Goal: Browse casually: Explore the website without a specific task or goal

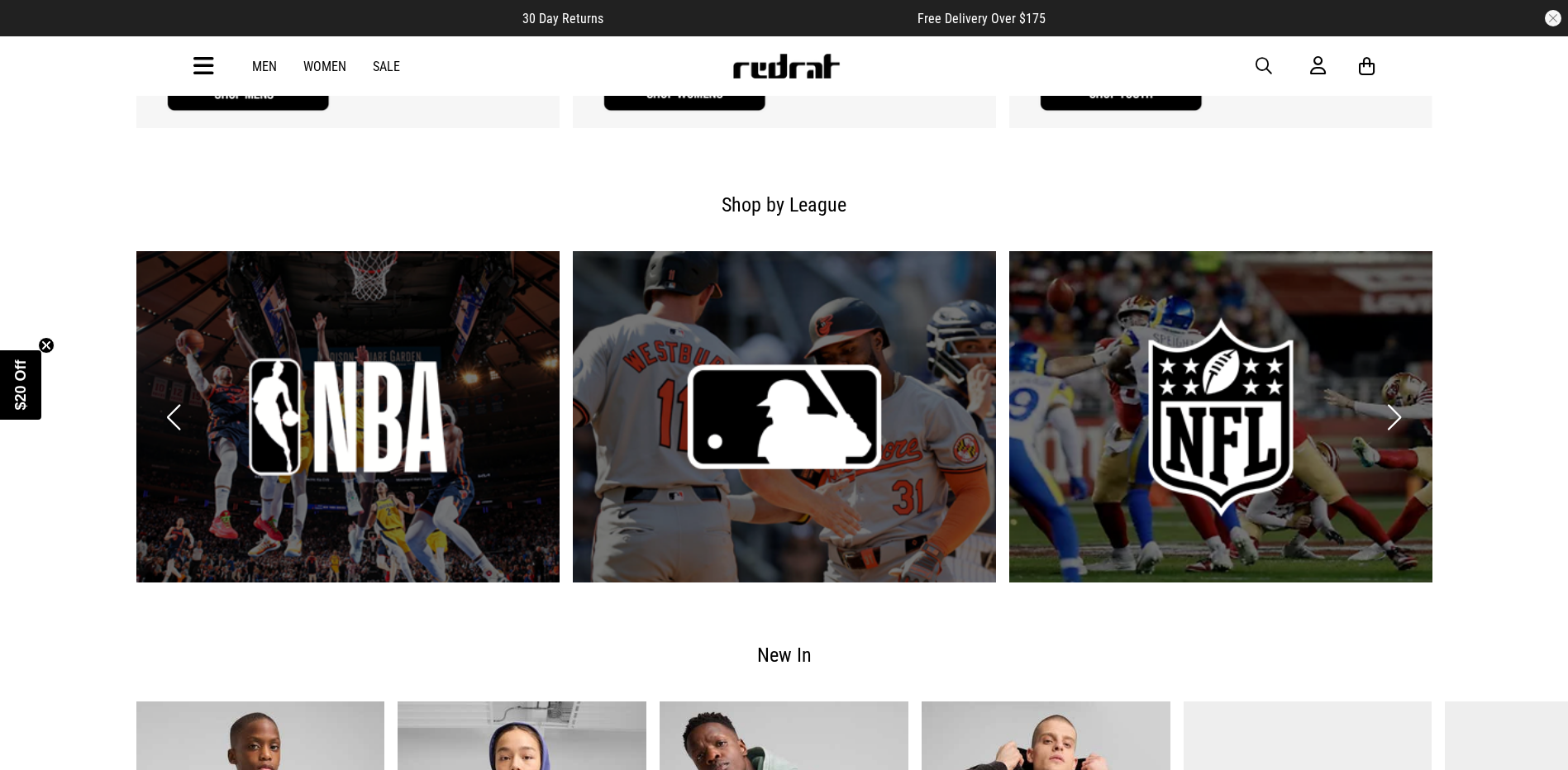
scroll to position [1736, 0]
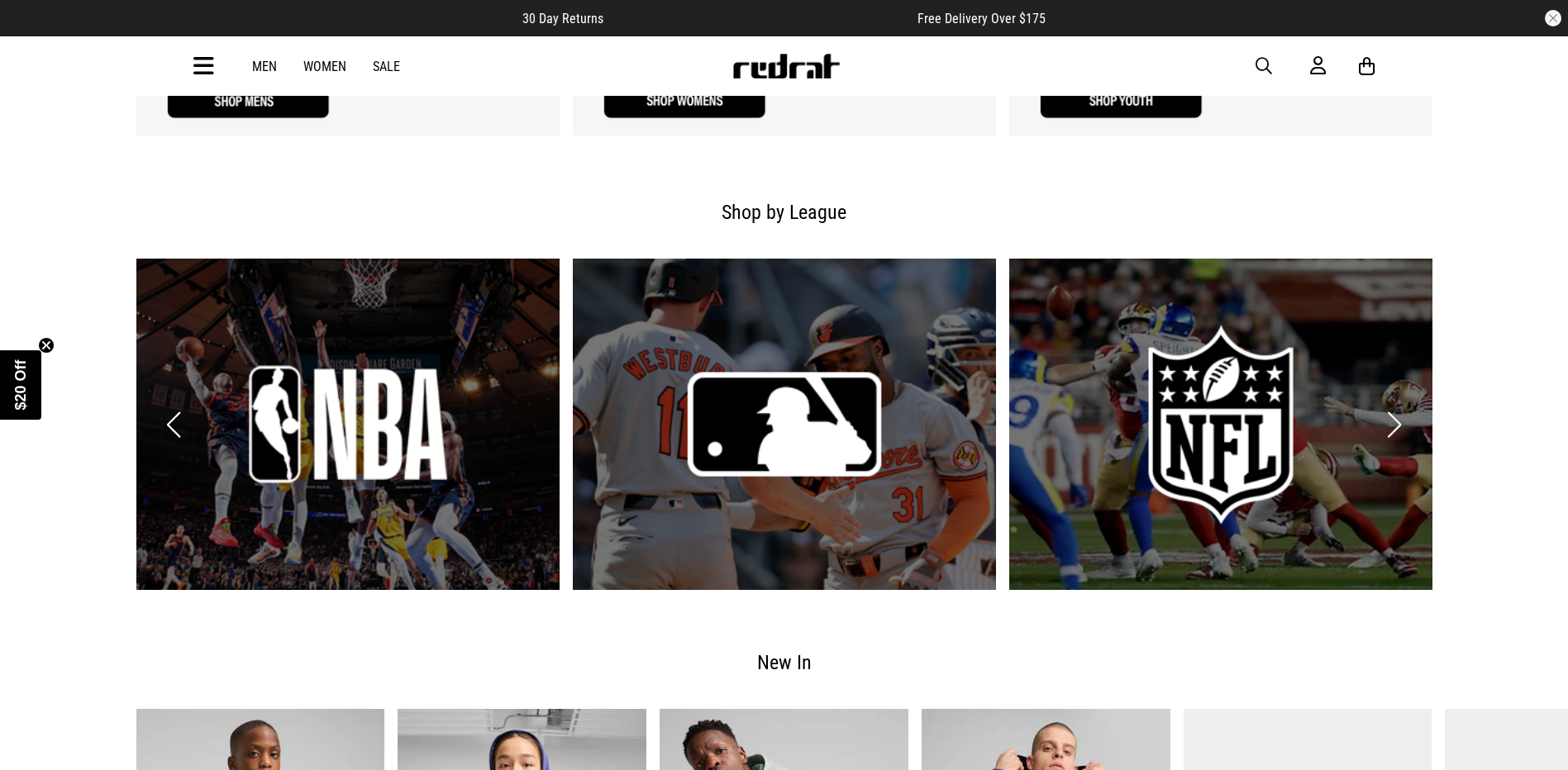
click at [370, 431] on link "1 / 6" at bounding box center [348, 425] width 424 height 332
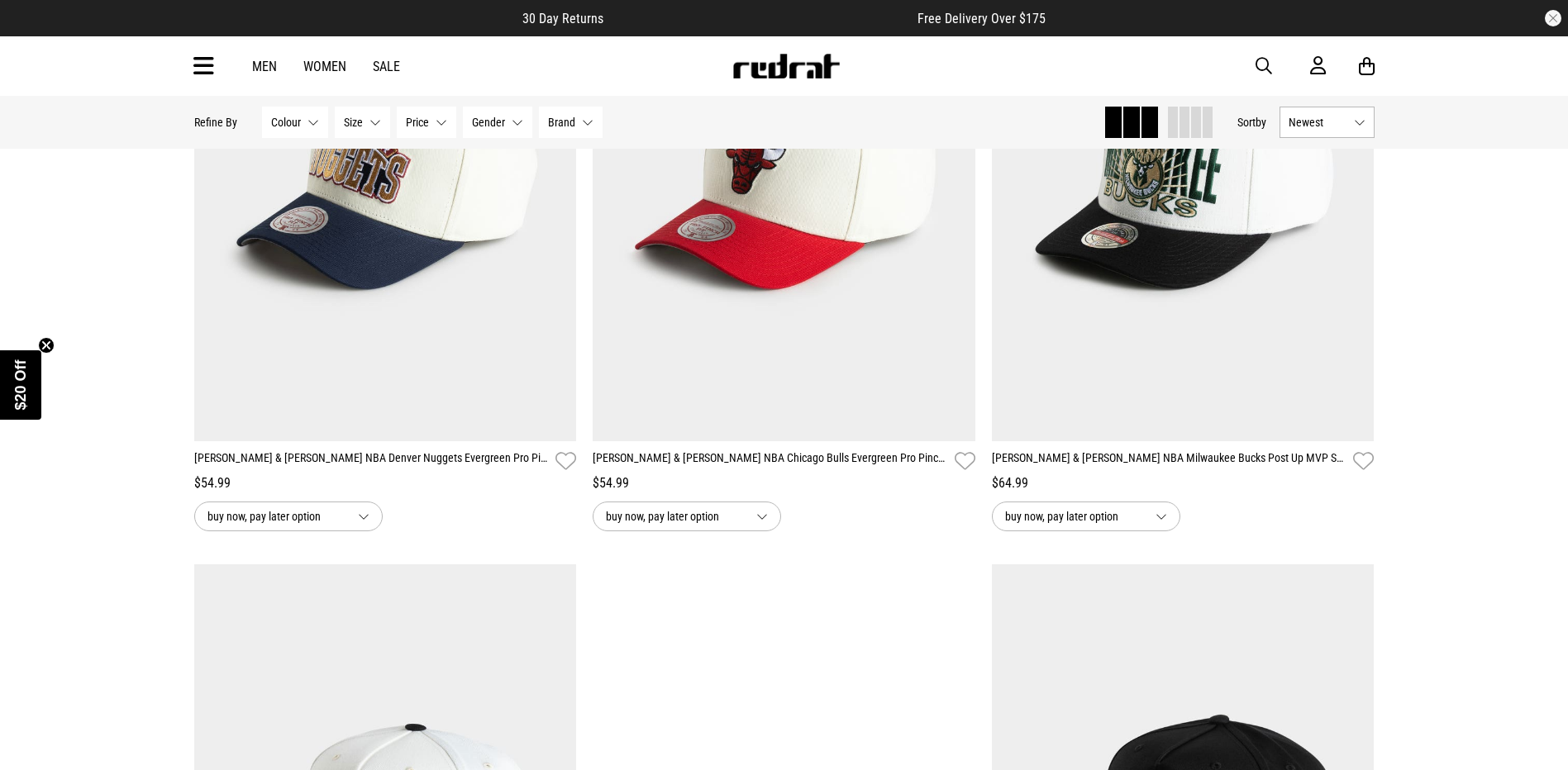
scroll to position [4712, 0]
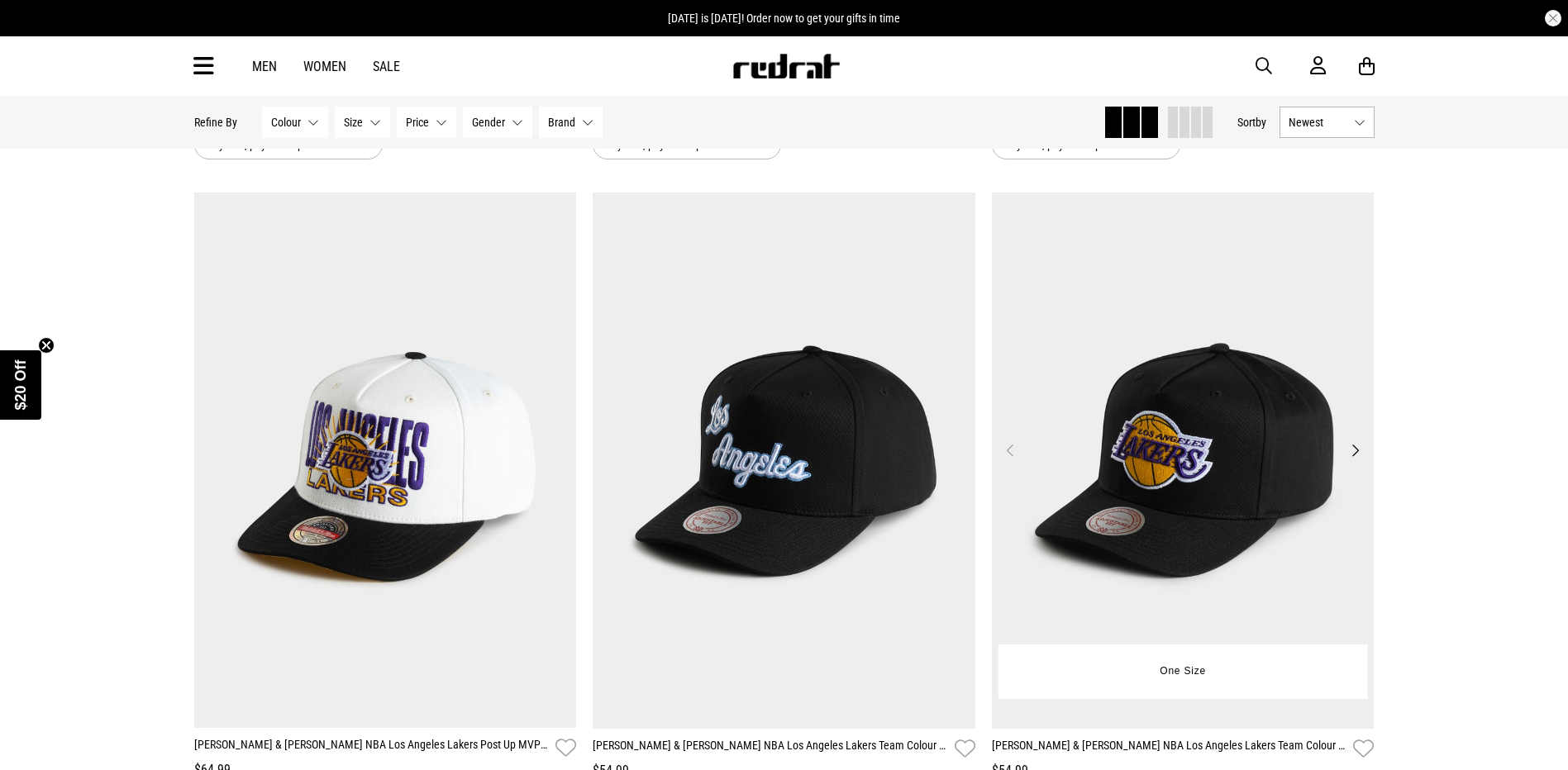
click at [1355, 456] on button "Next" at bounding box center [1355, 450] width 21 height 20
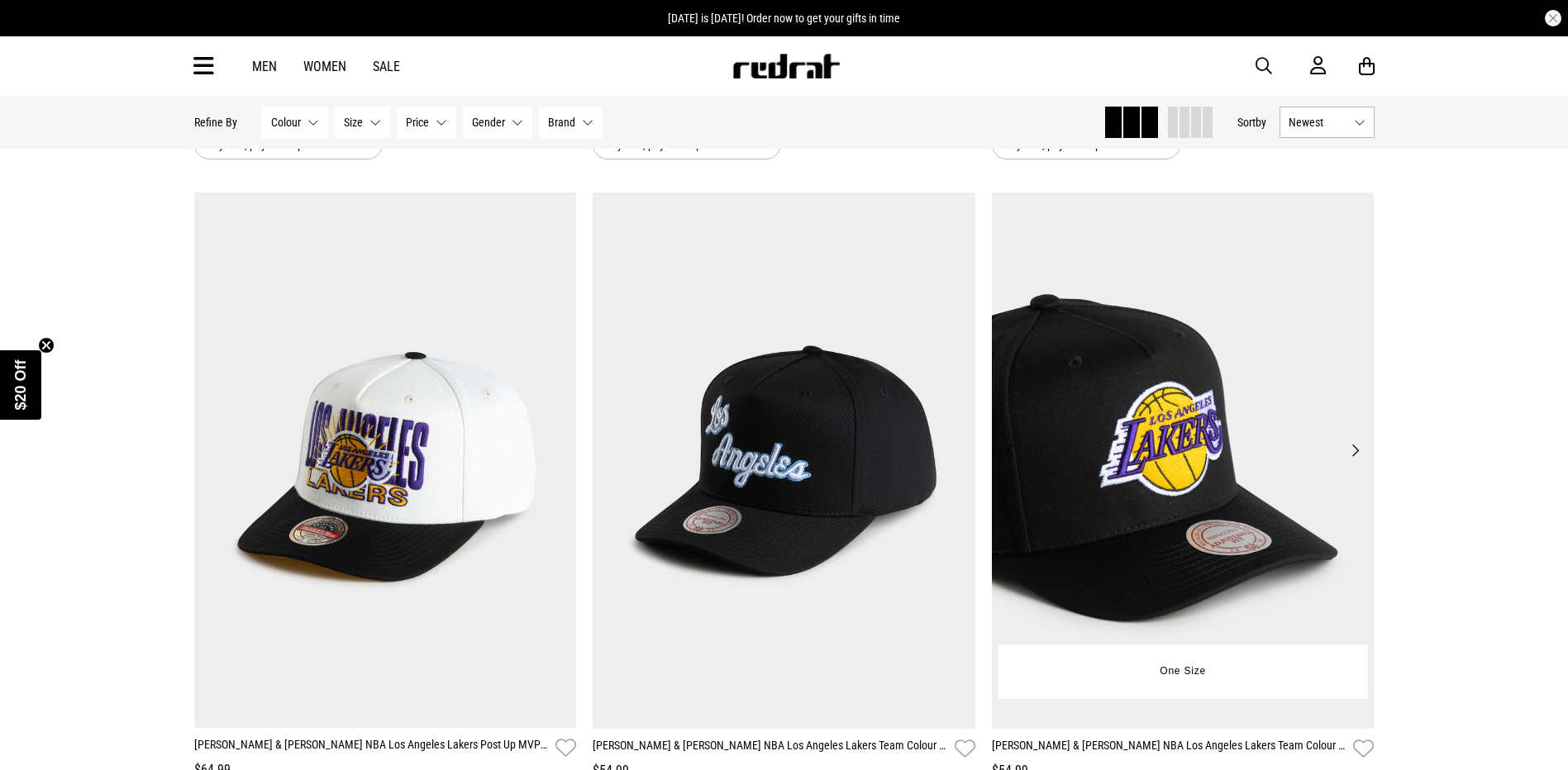
click at [1355, 456] on button "Next" at bounding box center [1355, 450] width 21 height 20
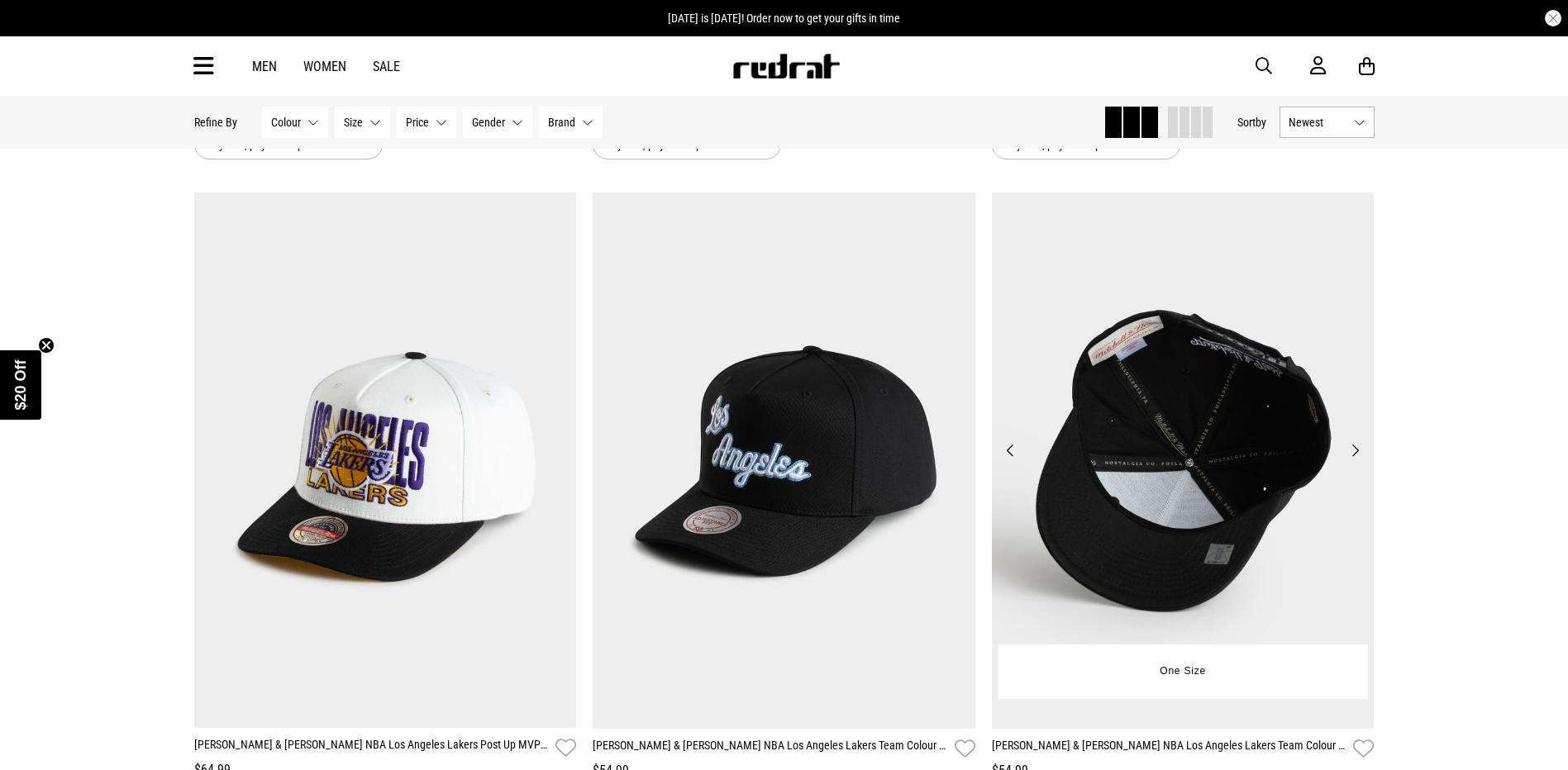
click at [1355, 456] on button "Next" at bounding box center [1355, 450] width 21 height 20
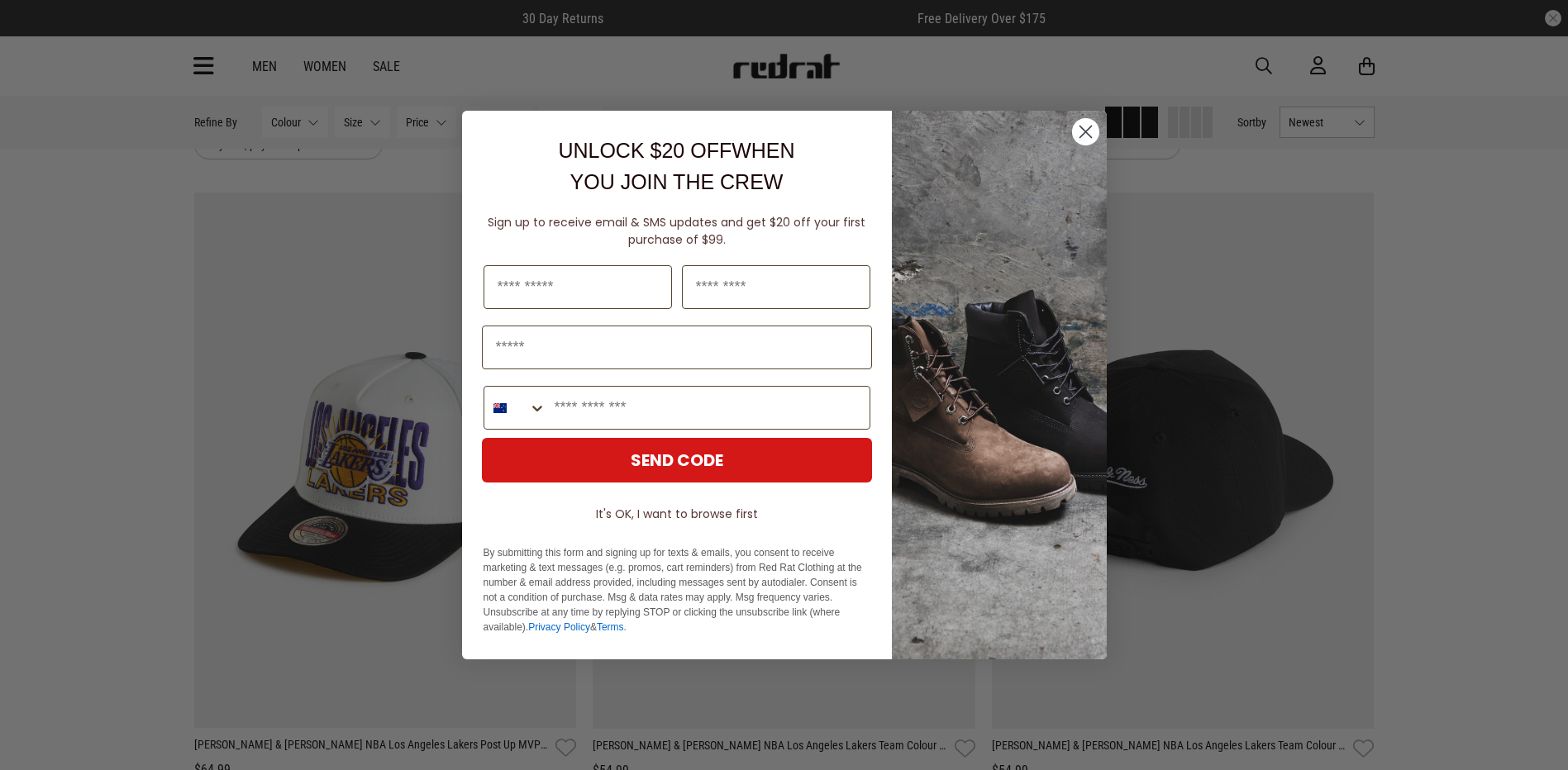
click at [1092, 131] on circle "Close dialog" at bounding box center [1084, 132] width 27 height 27
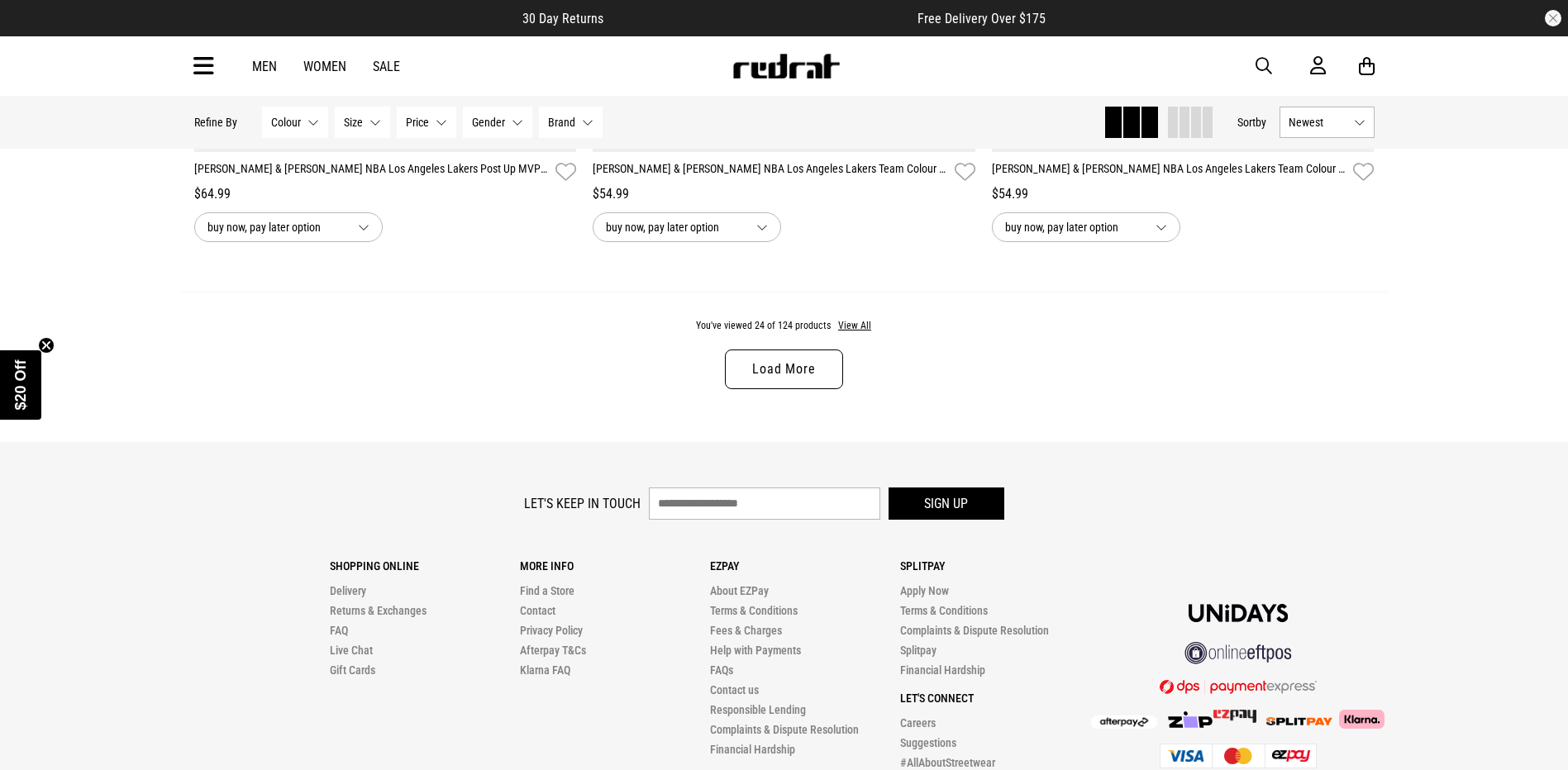
scroll to position [5207, 0]
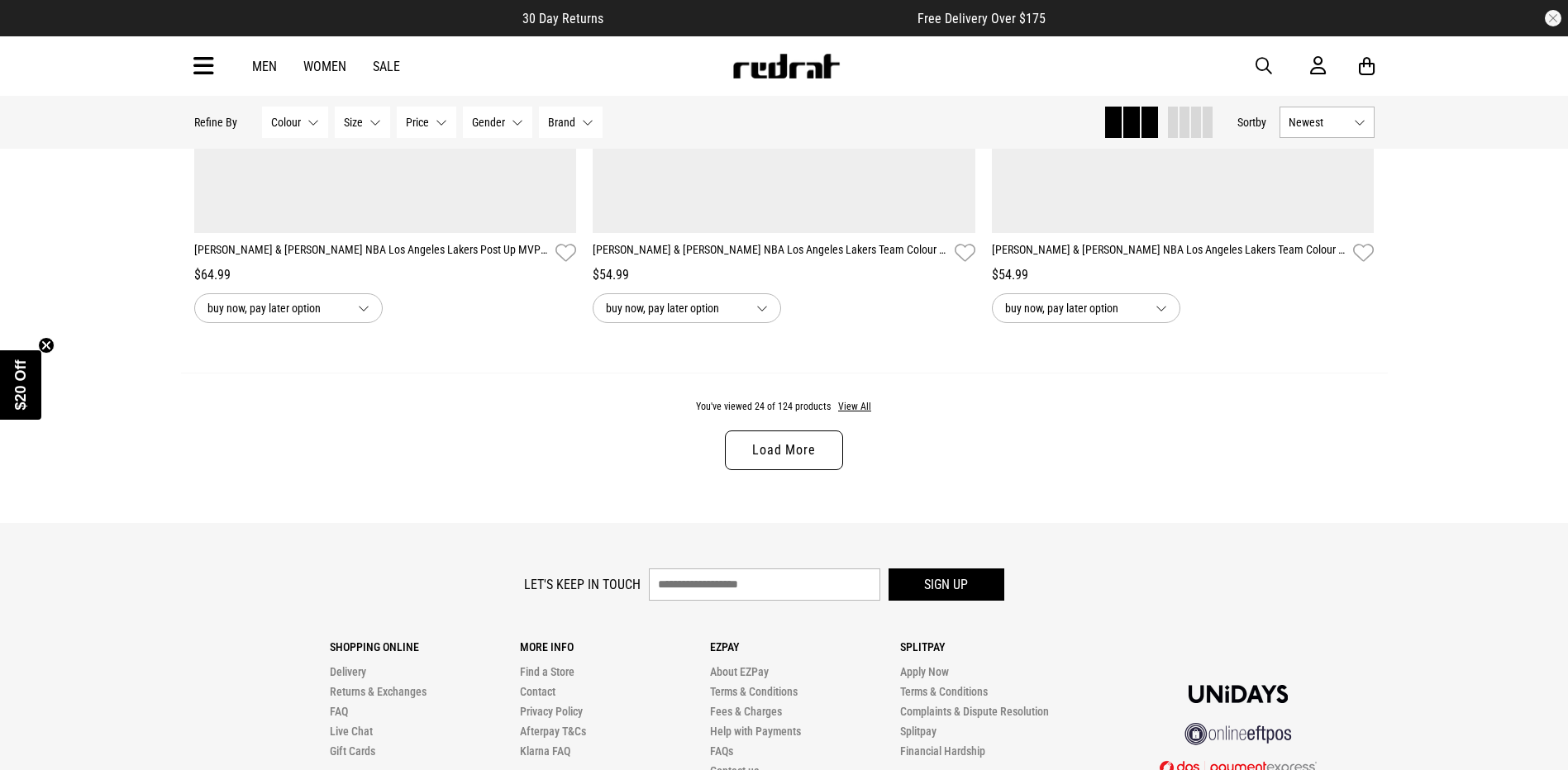
click at [799, 454] on link "Load More" at bounding box center [783, 451] width 118 height 40
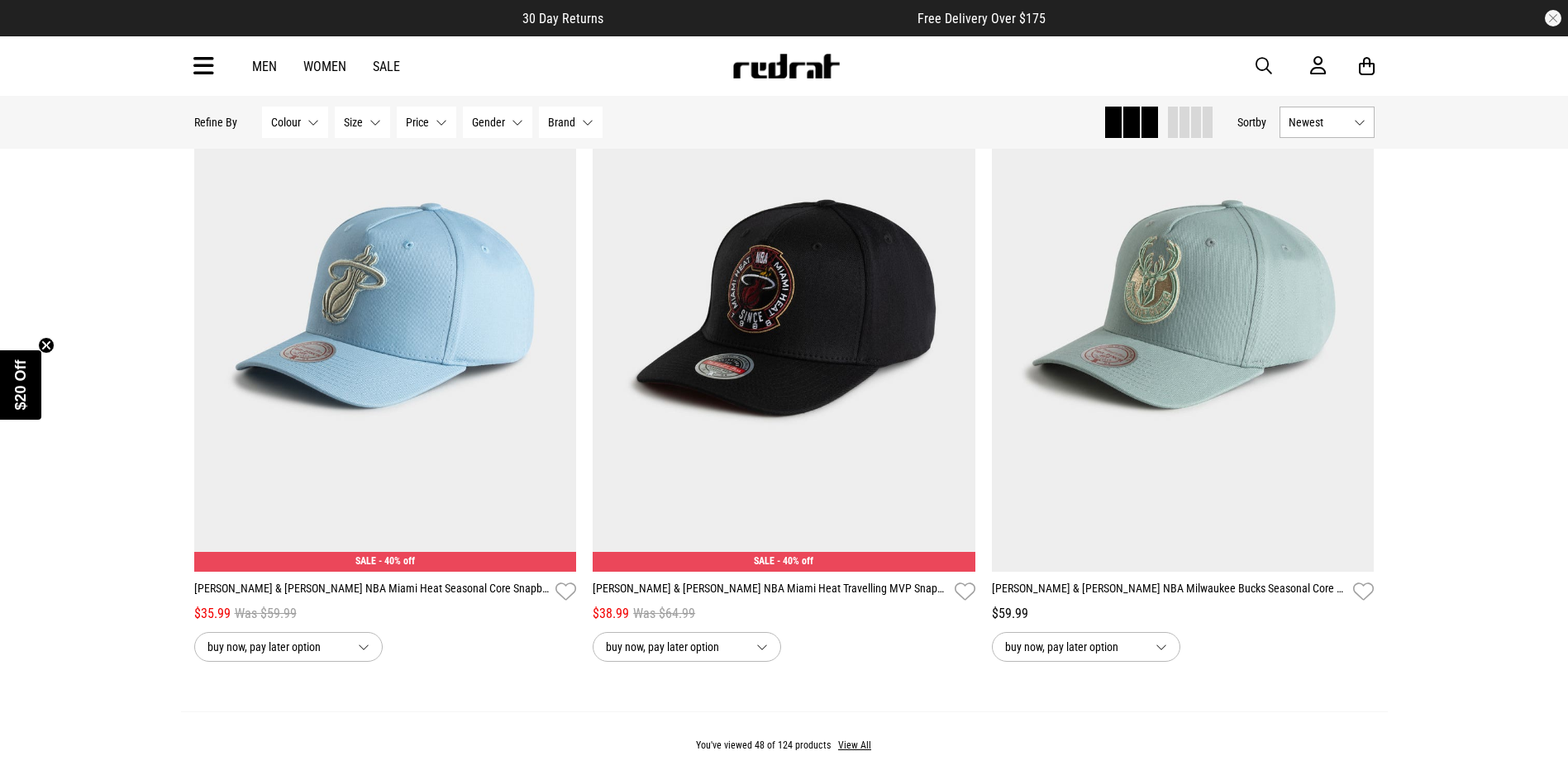
scroll to position [10416, 0]
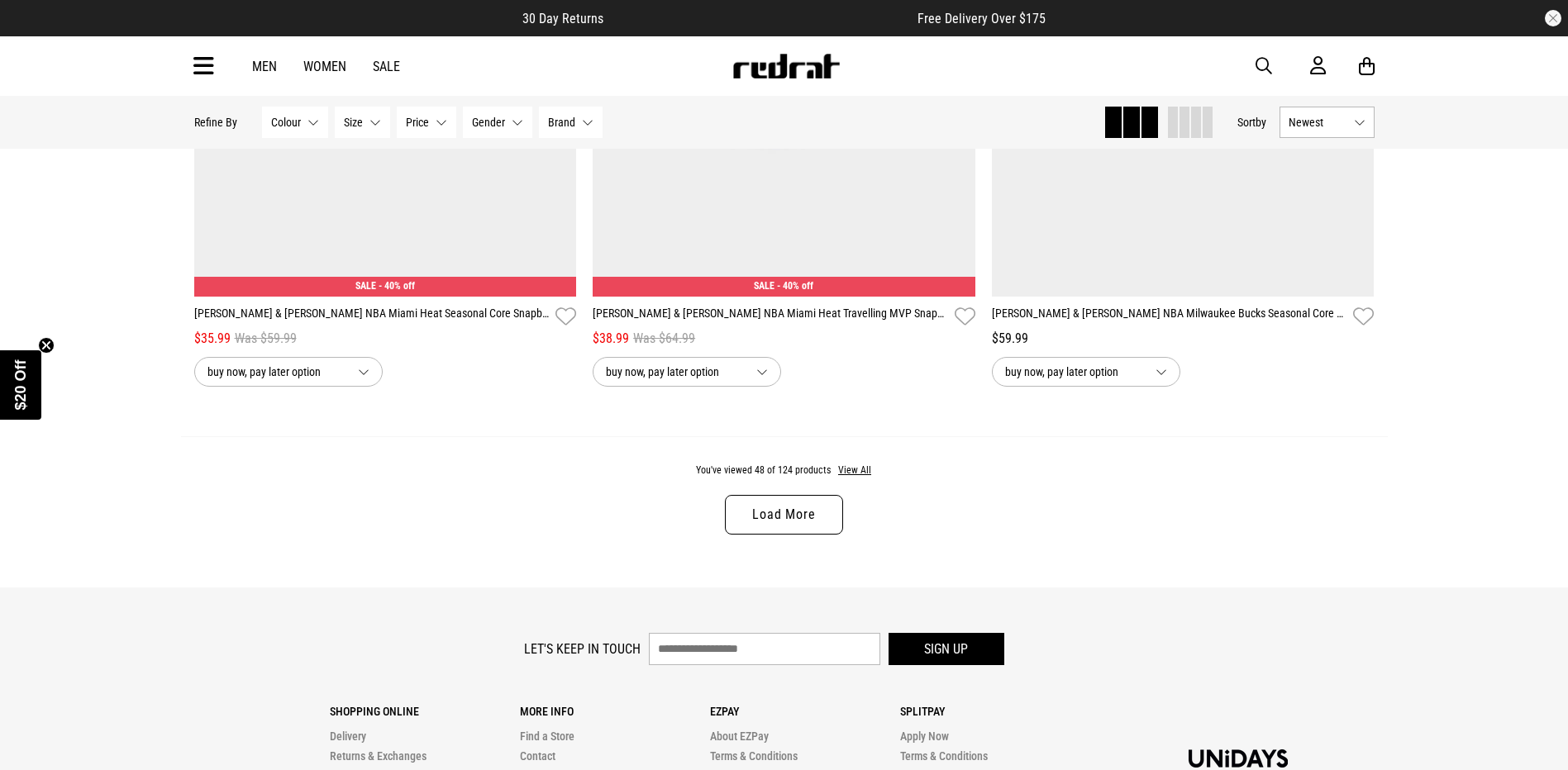
click at [803, 530] on link "Load More" at bounding box center [783, 515] width 118 height 40
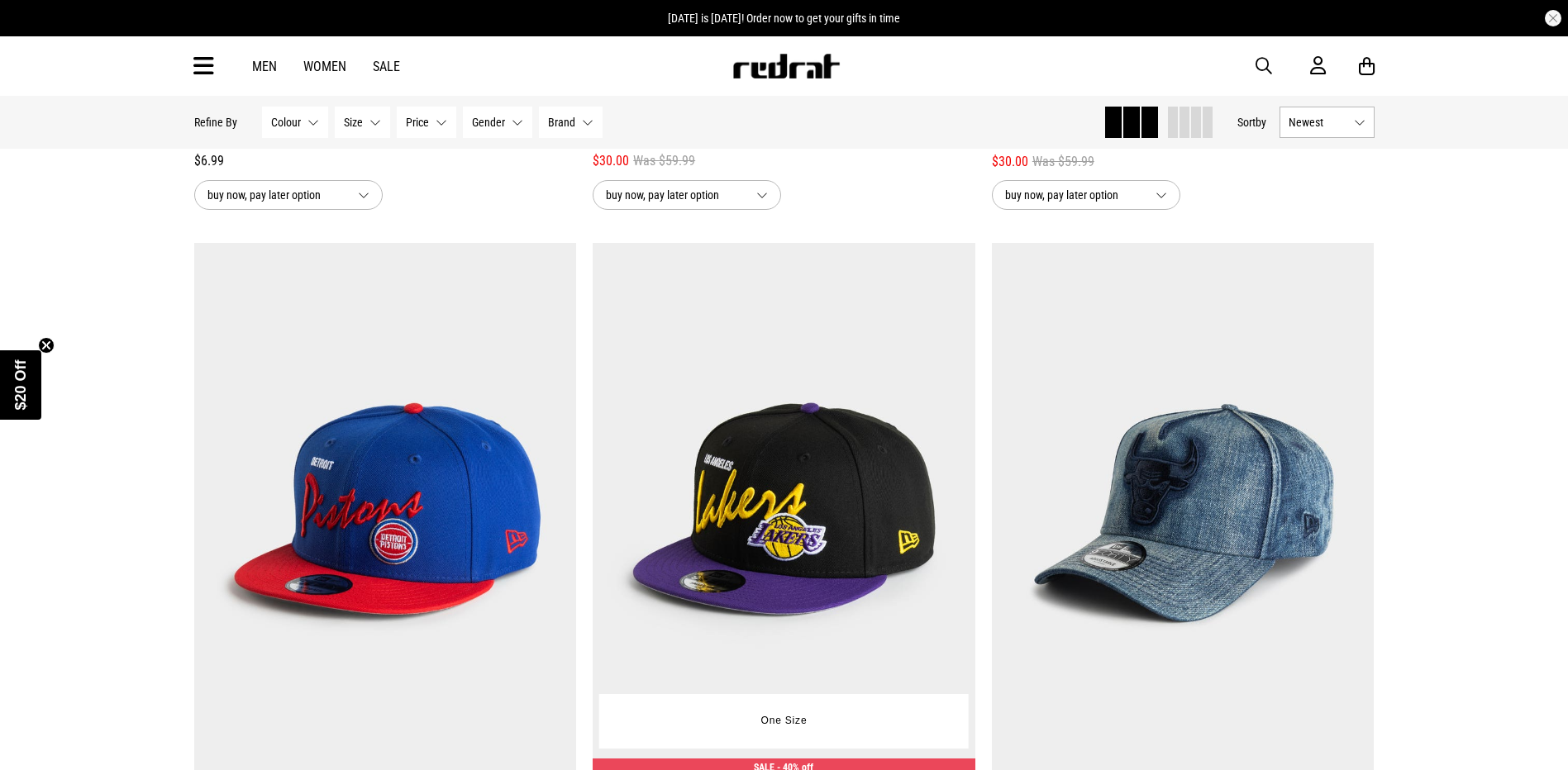
scroll to position [14136, 0]
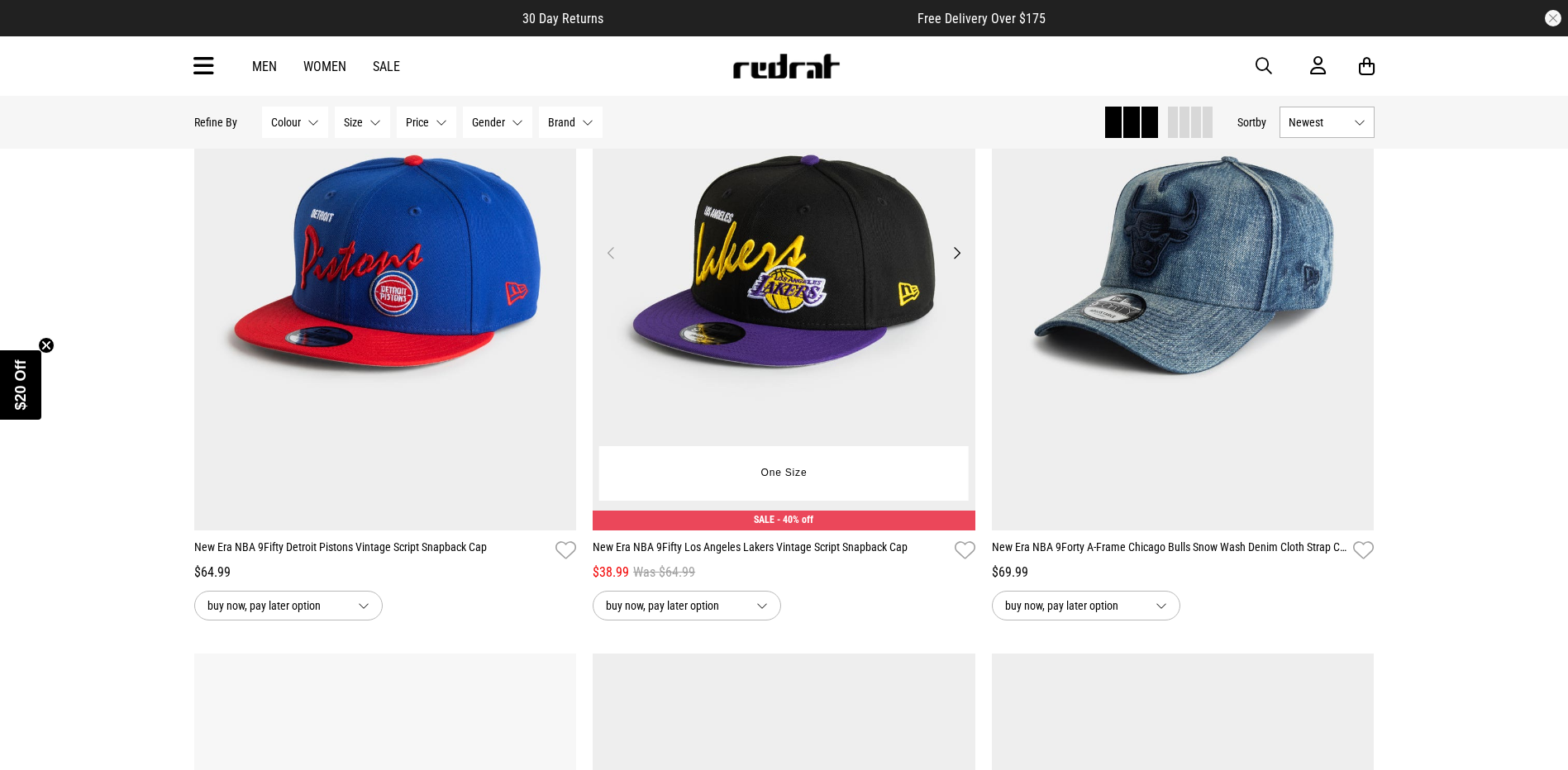
click at [960, 263] on button "Next" at bounding box center [957, 252] width 21 height 20
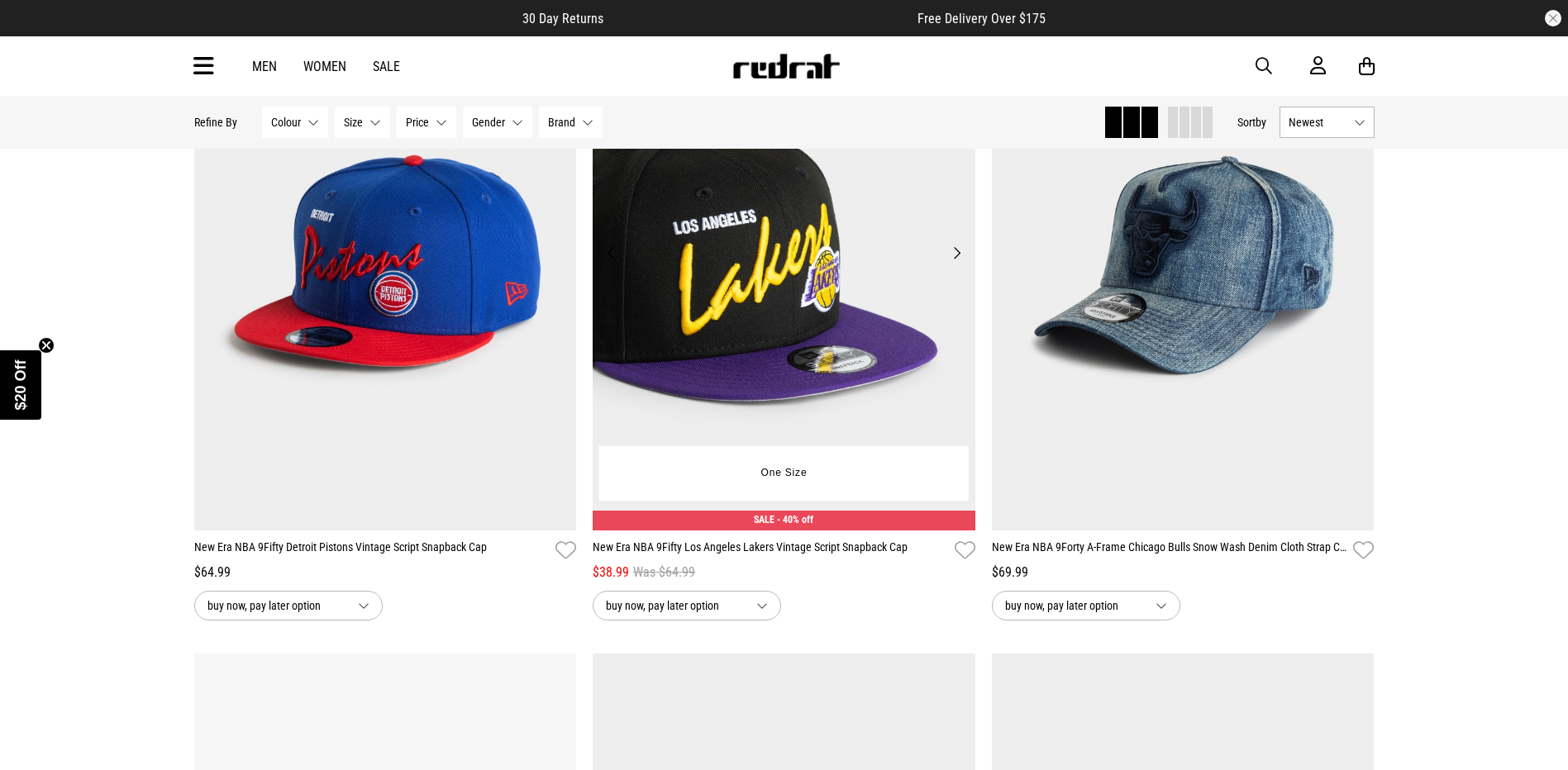
click at [960, 263] on button "Next" at bounding box center [957, 252] width 21 height 20
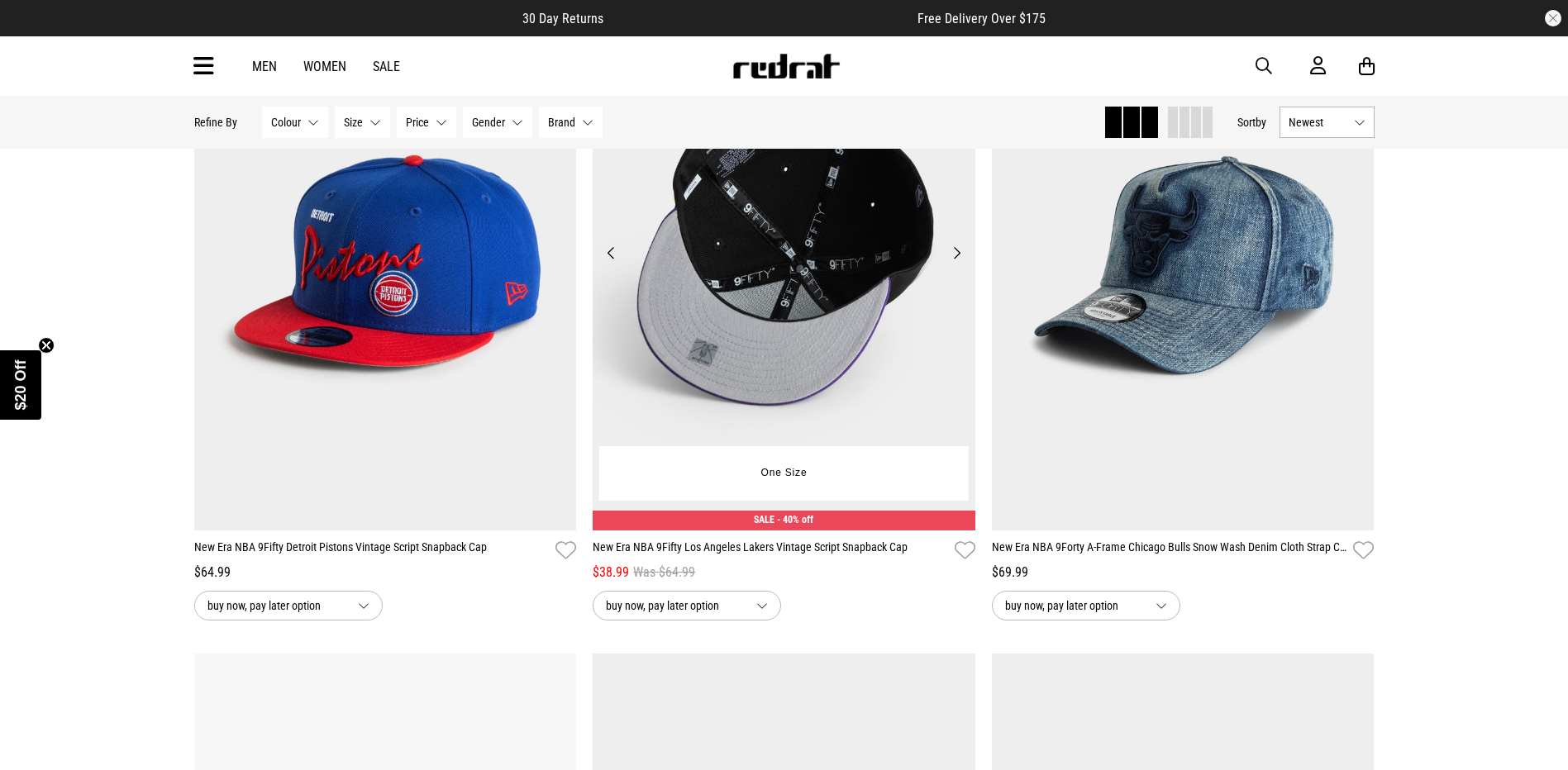
click at [960, 263] on button "Next" at bounding box center [957, 252] width 21 height 20
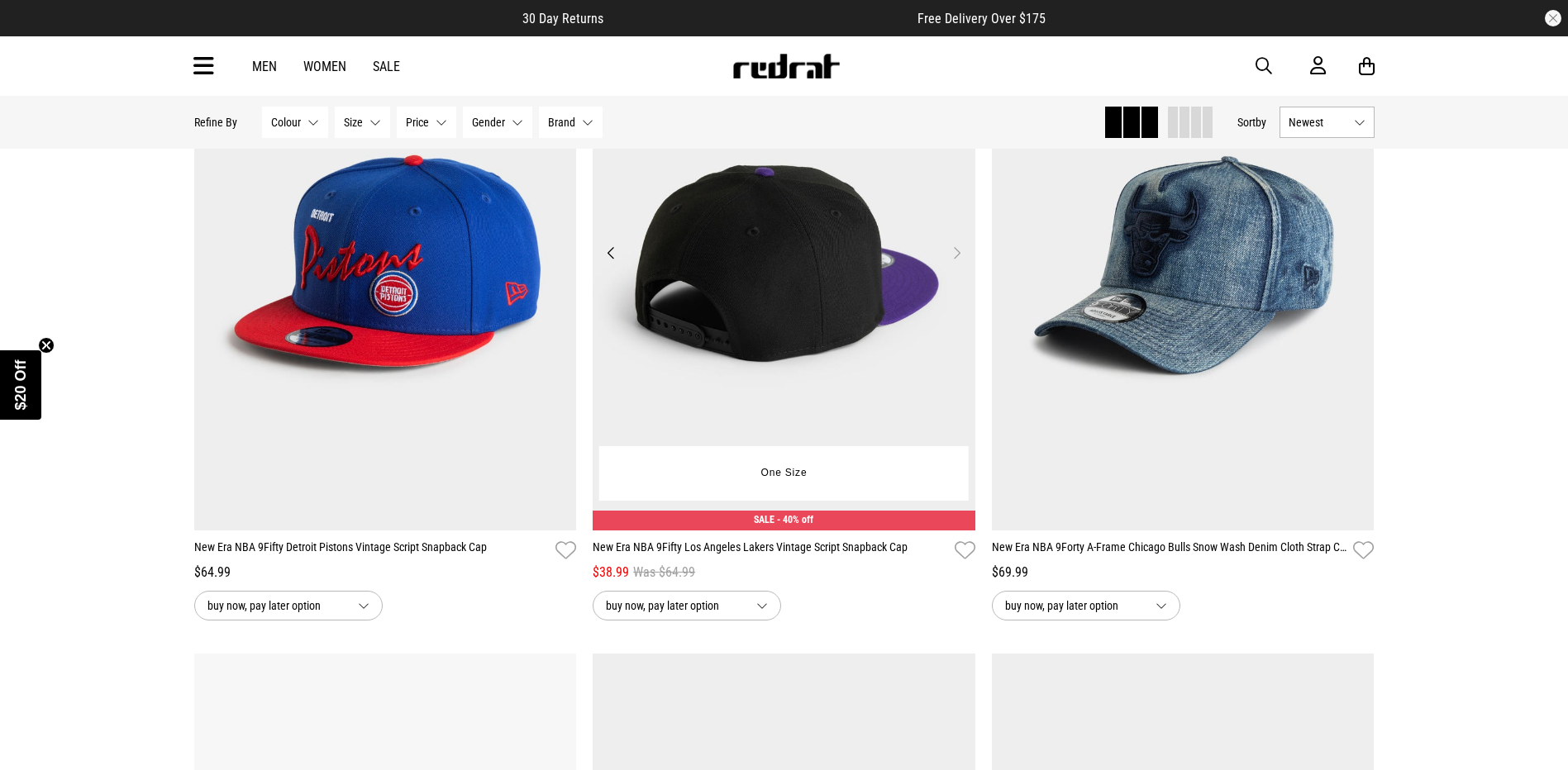
click at [968, 273] on img at bounding box center [784, 263] width 383 height 536
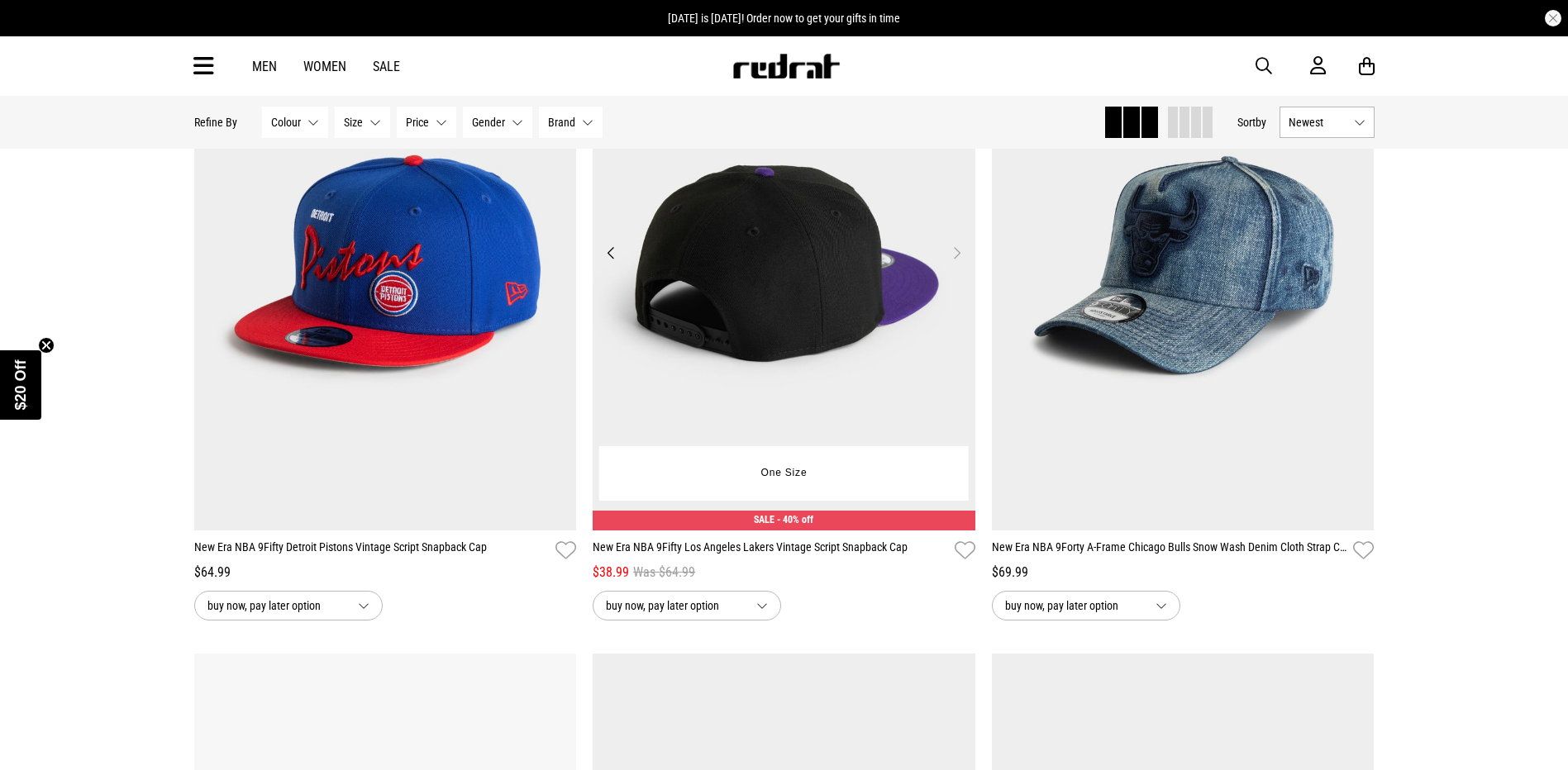
click at [960, 263] on button "Next" at bounding box center [957, 252] width 21 height 20
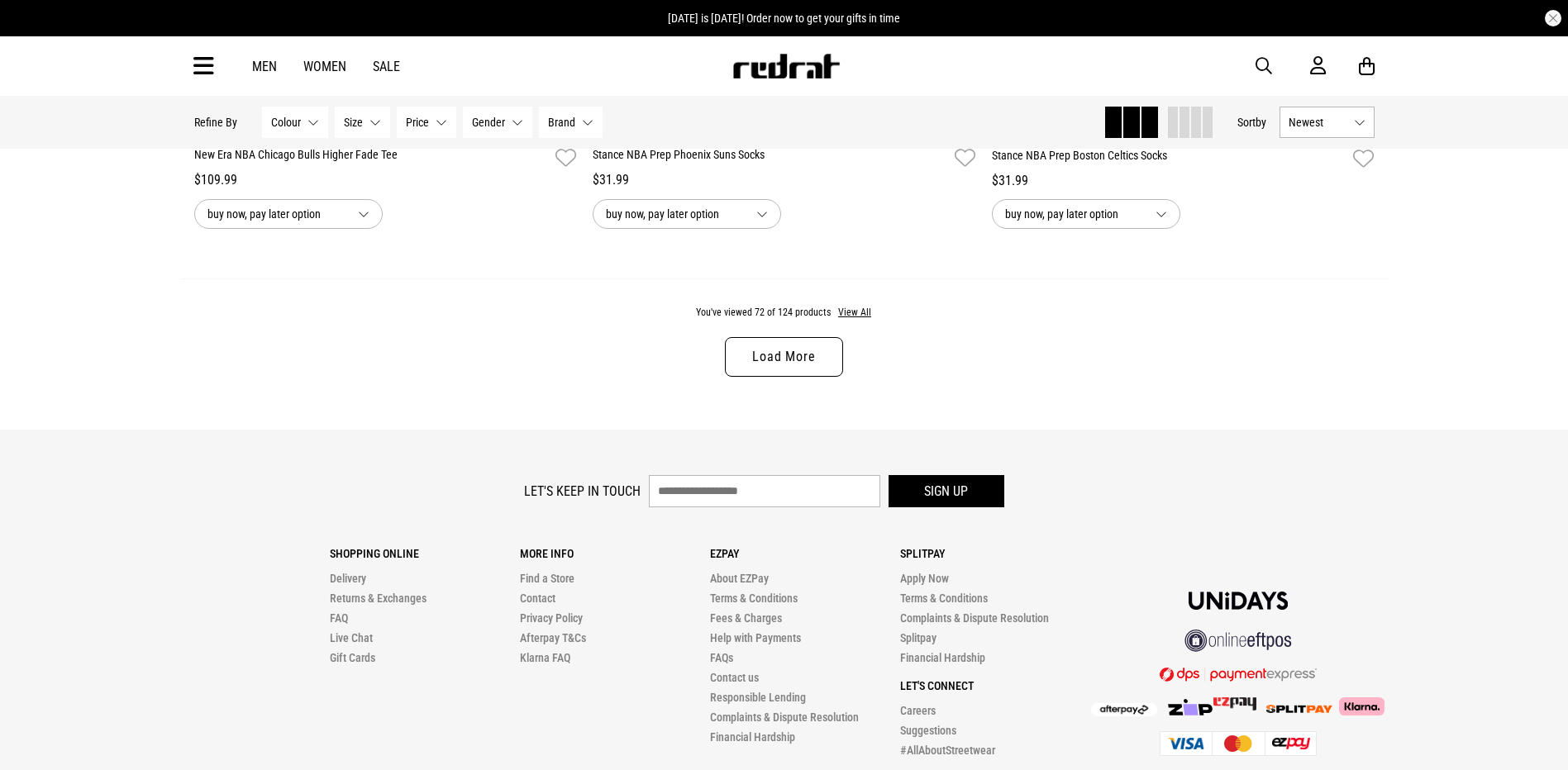
scroll to position [5269, 0]
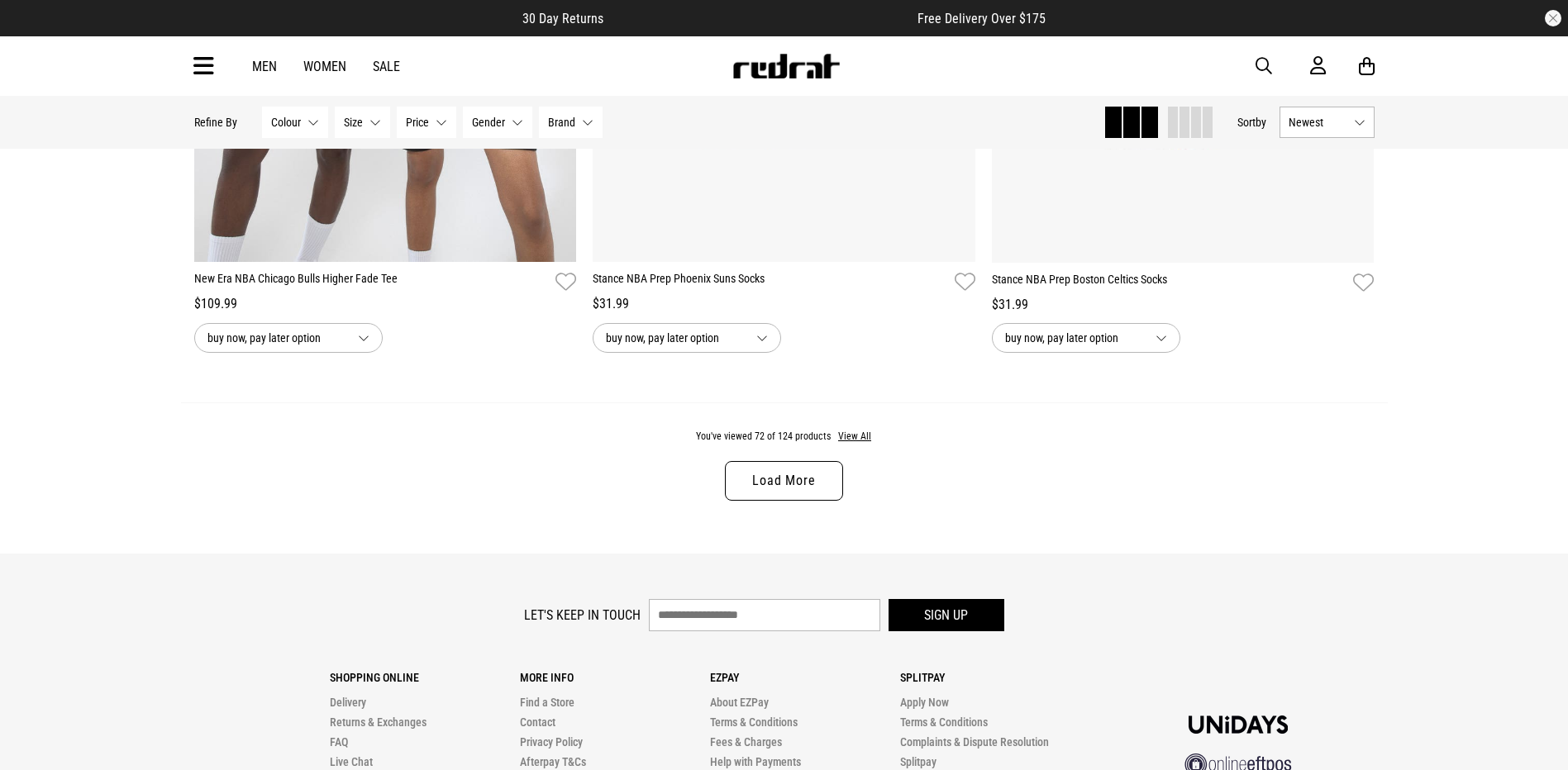
click at [810, 485] on link "Load More" at bounding box center [783, 481] width 118 height 40
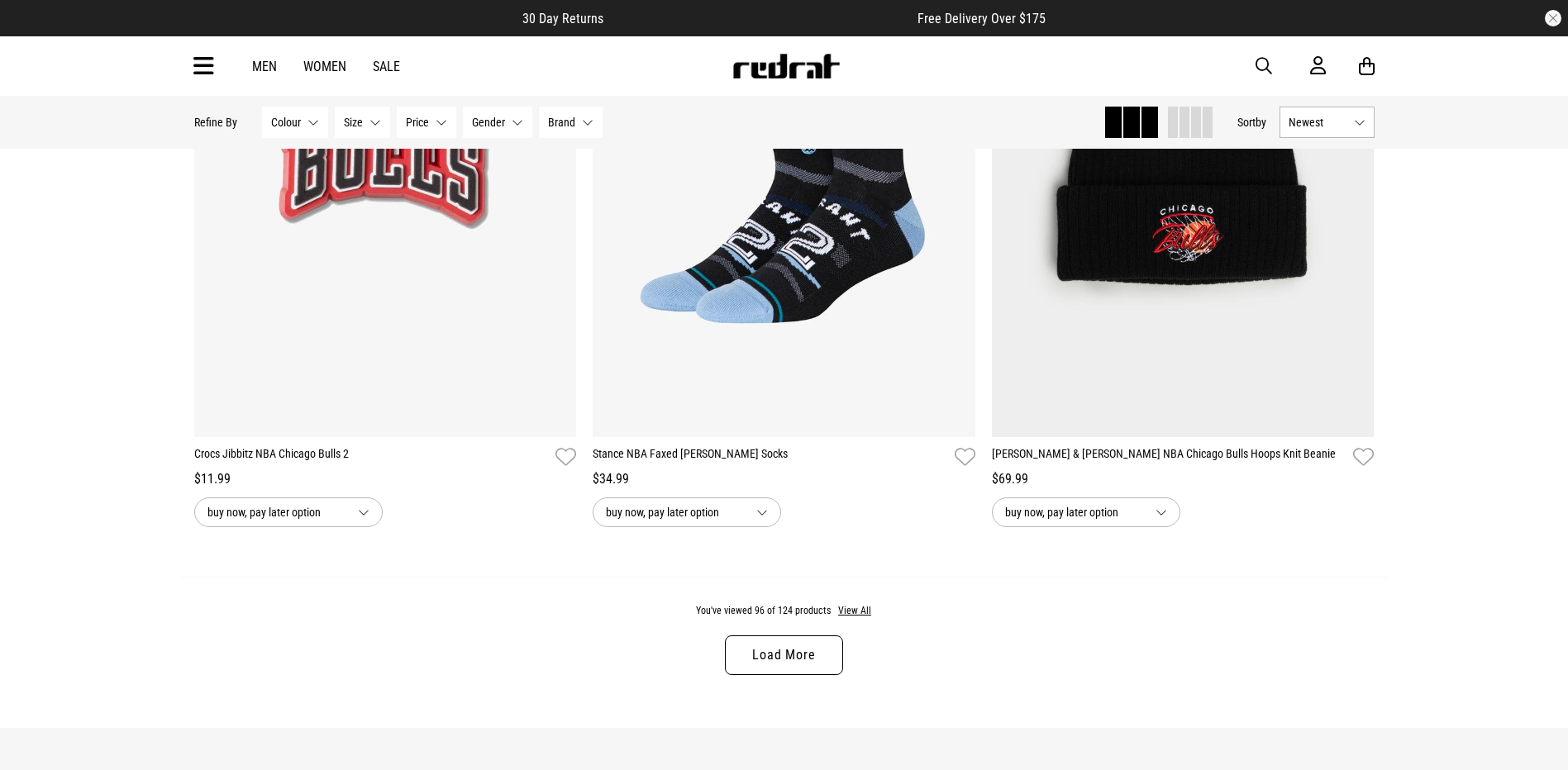
scroll to position [10643, 0]
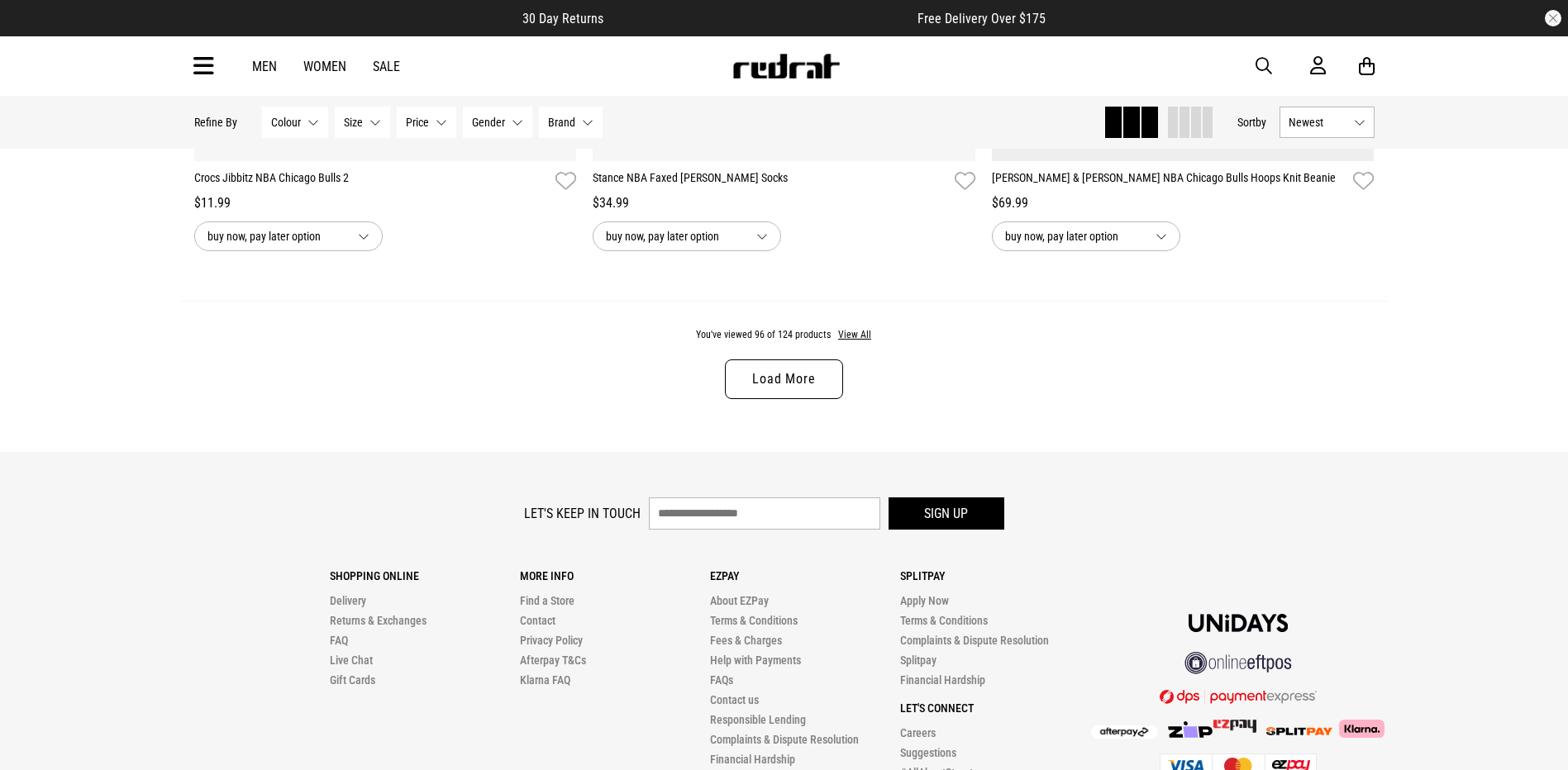
click at [822, 377] on link "Load More" at bounding box center [783, 379] width 118 height 40
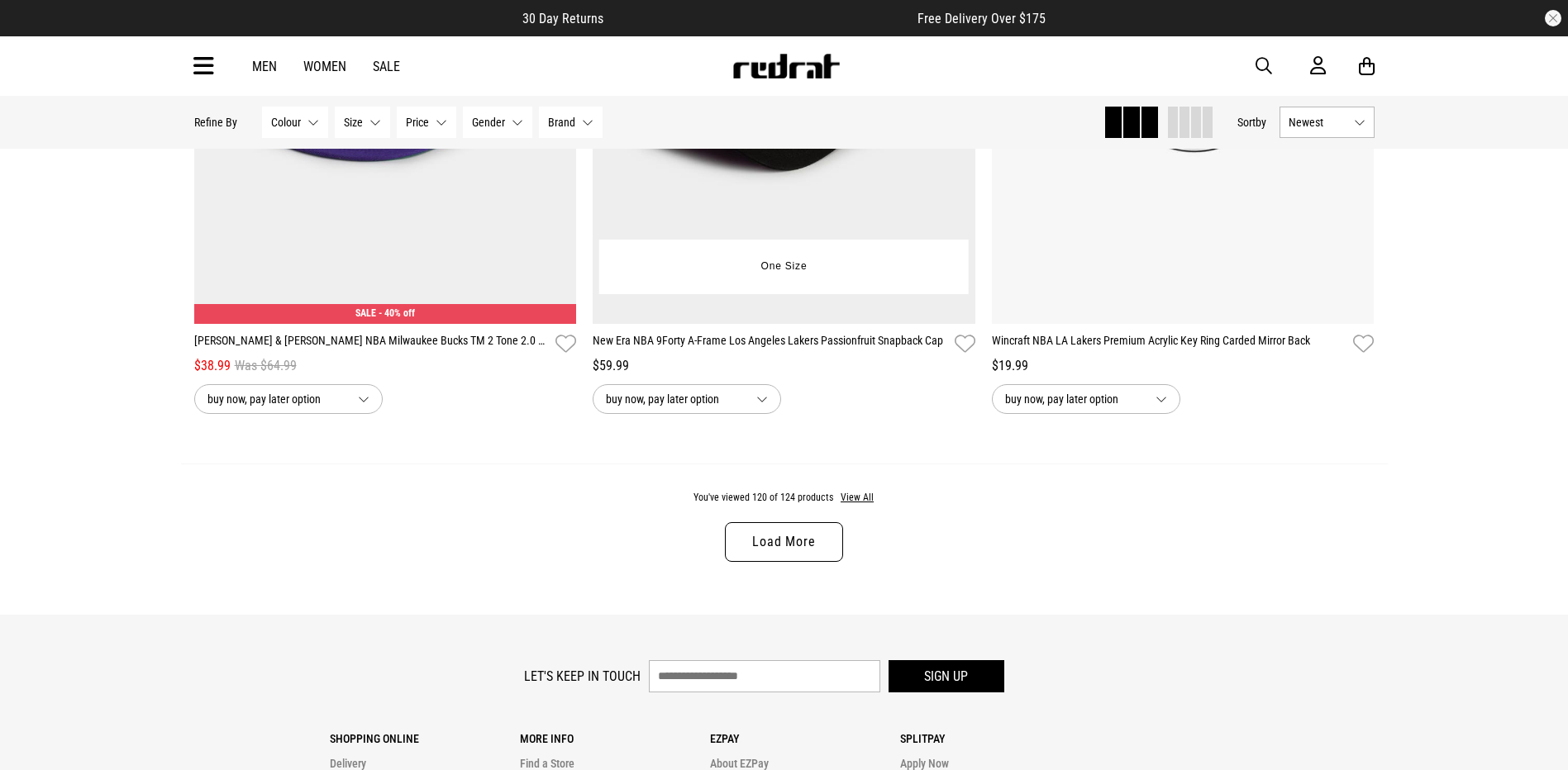
scroll to position [16016, 0]
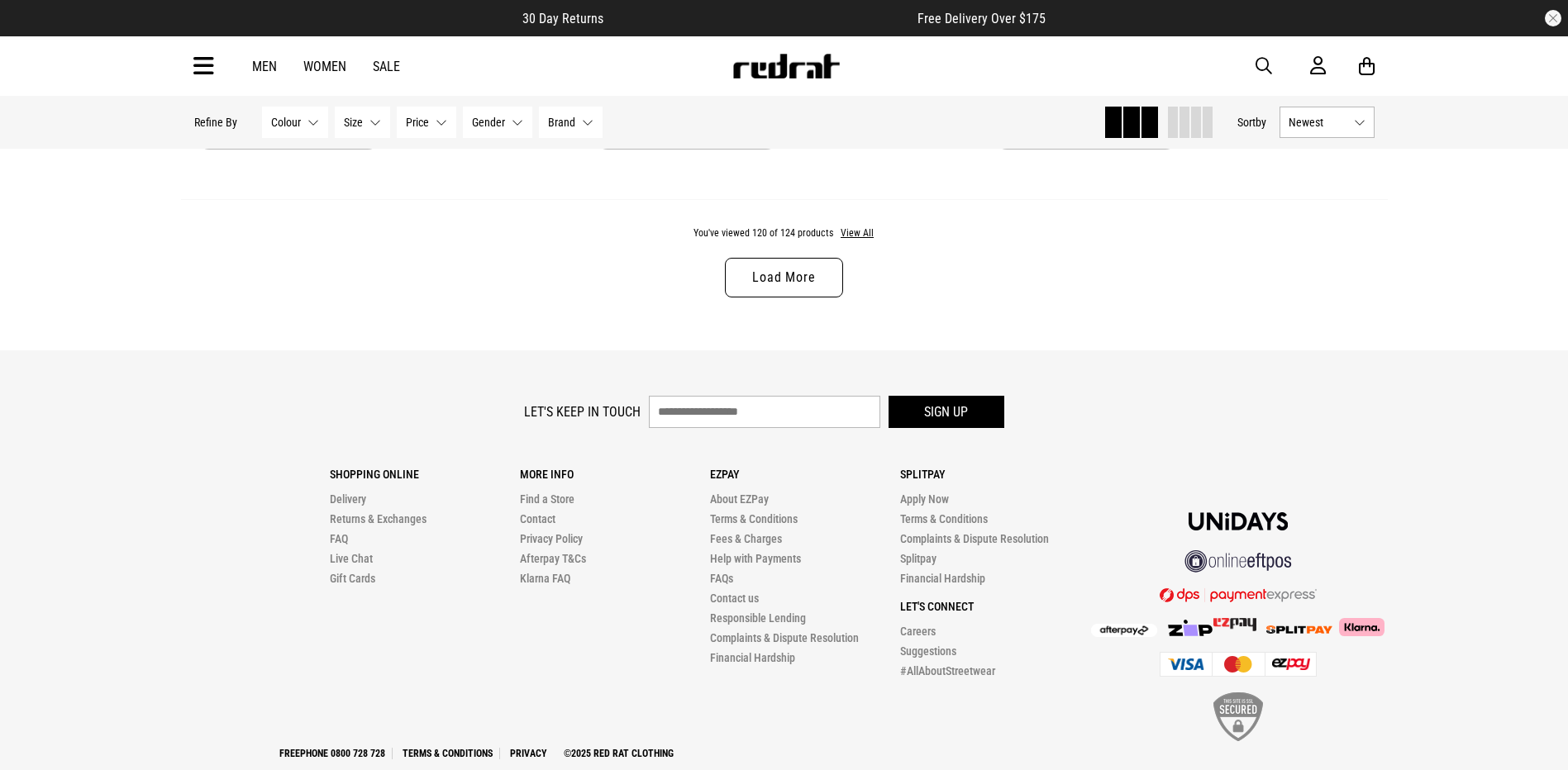
click at [753, 297] on link "Load More" at bounding box center [783, 278] width 118 height 40
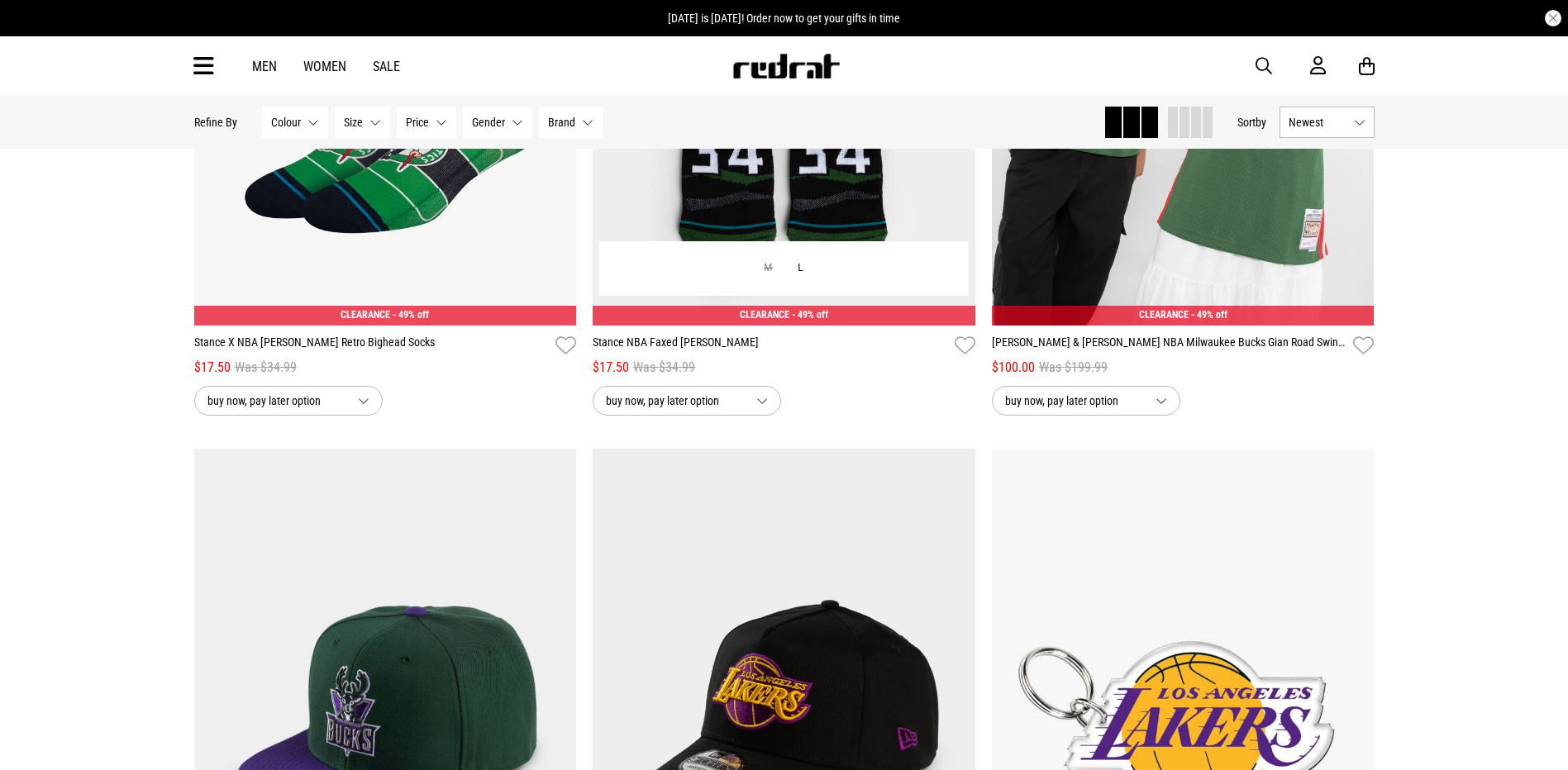
scroll to position [14858, 0]
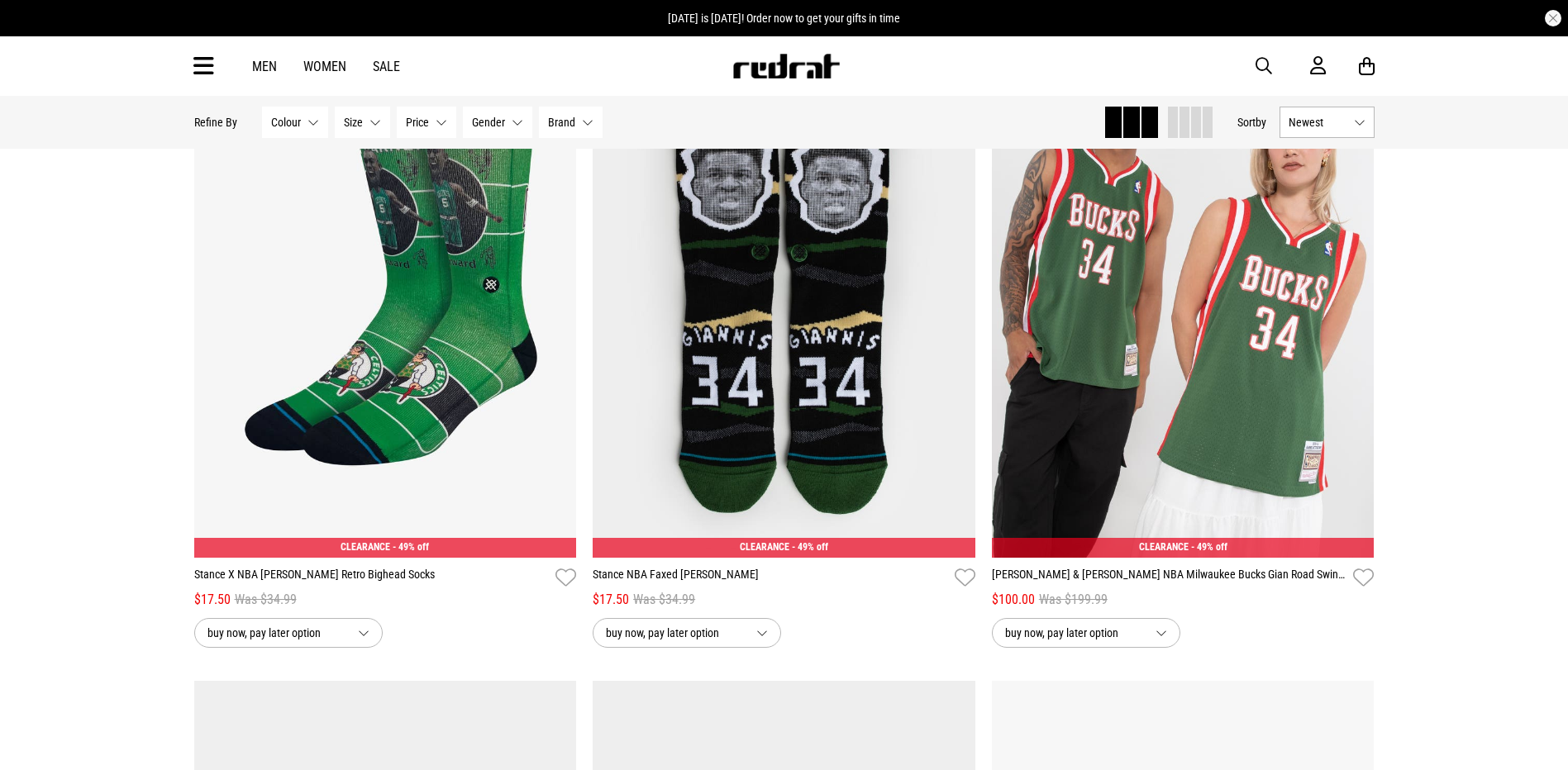
click at [770, 75] on img at bounding box center [786, 66] width 109 height 24
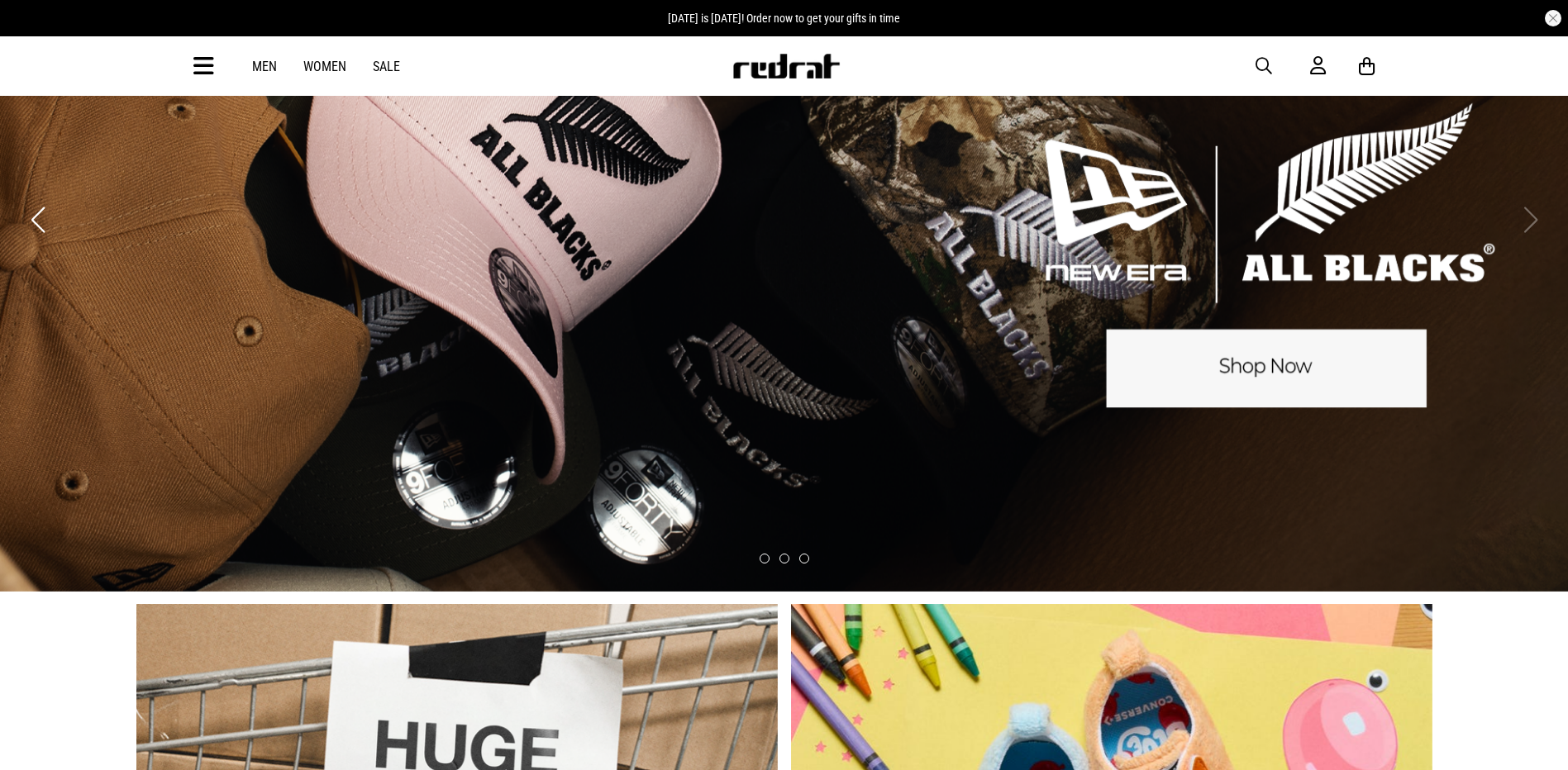
scroll to position [413, 0]
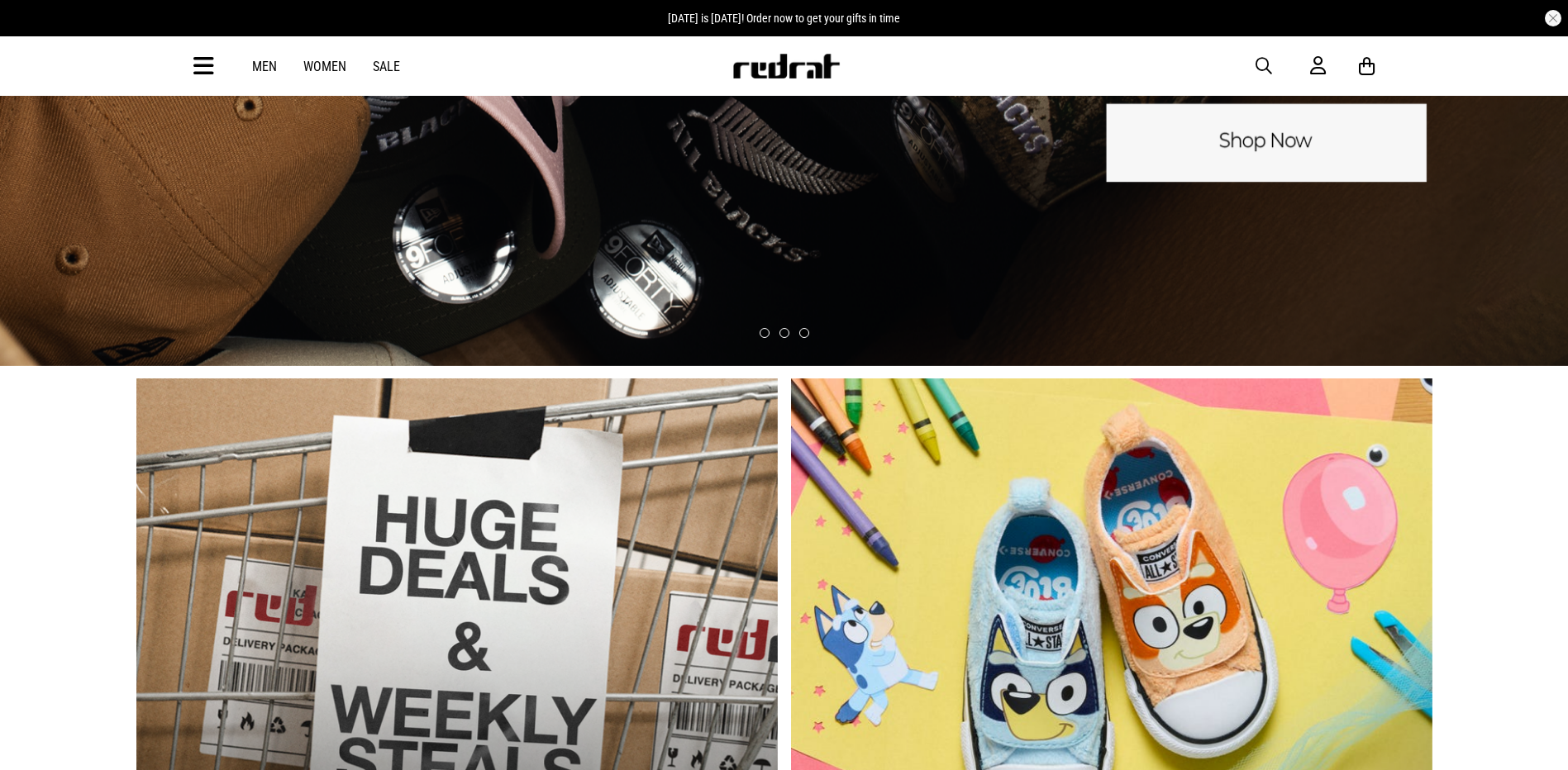
click at [397, 66] on link "Sale" at bounding box center [386, 66] width 27 height 16
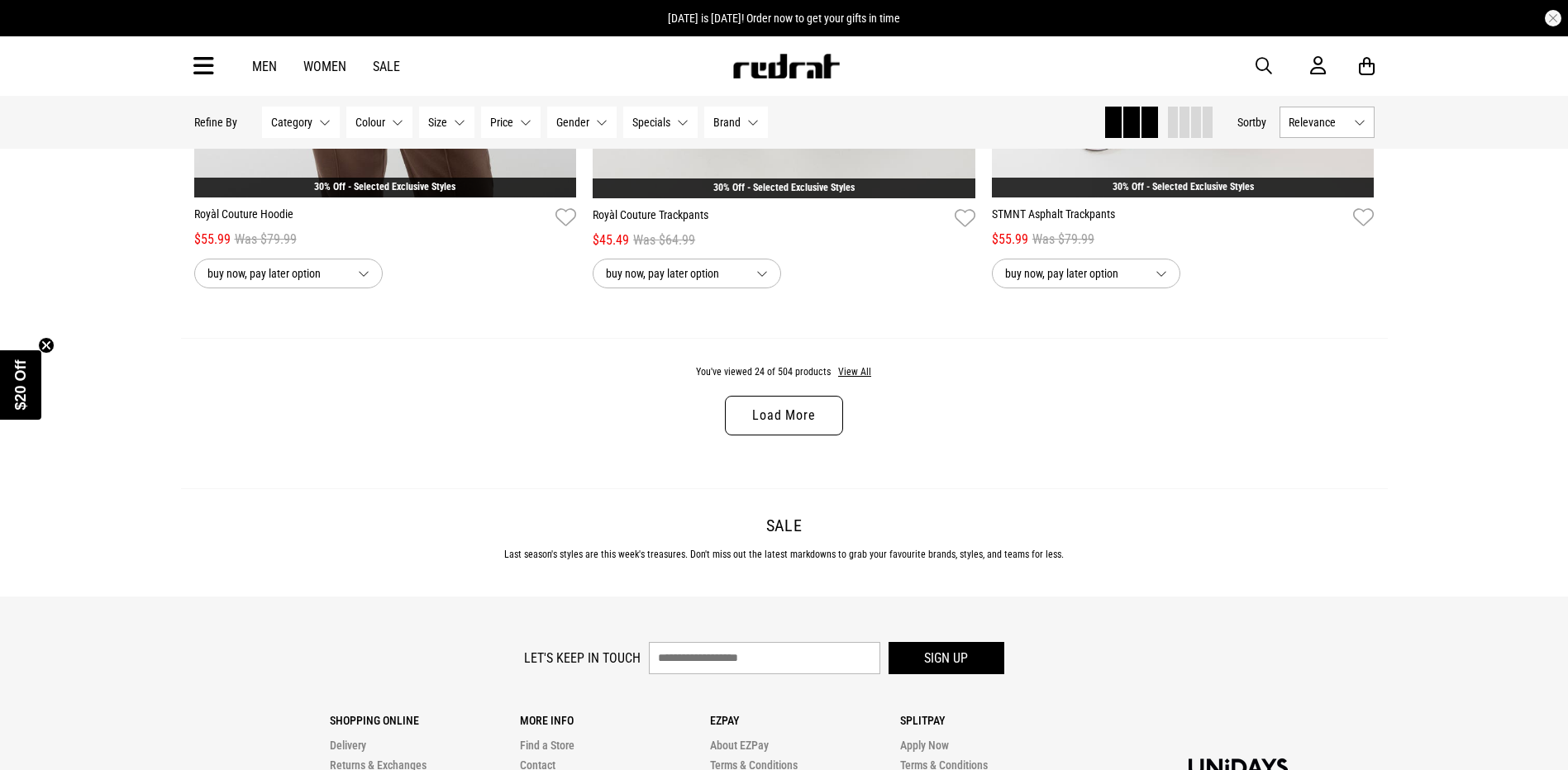
scroll to position [4955, 0]
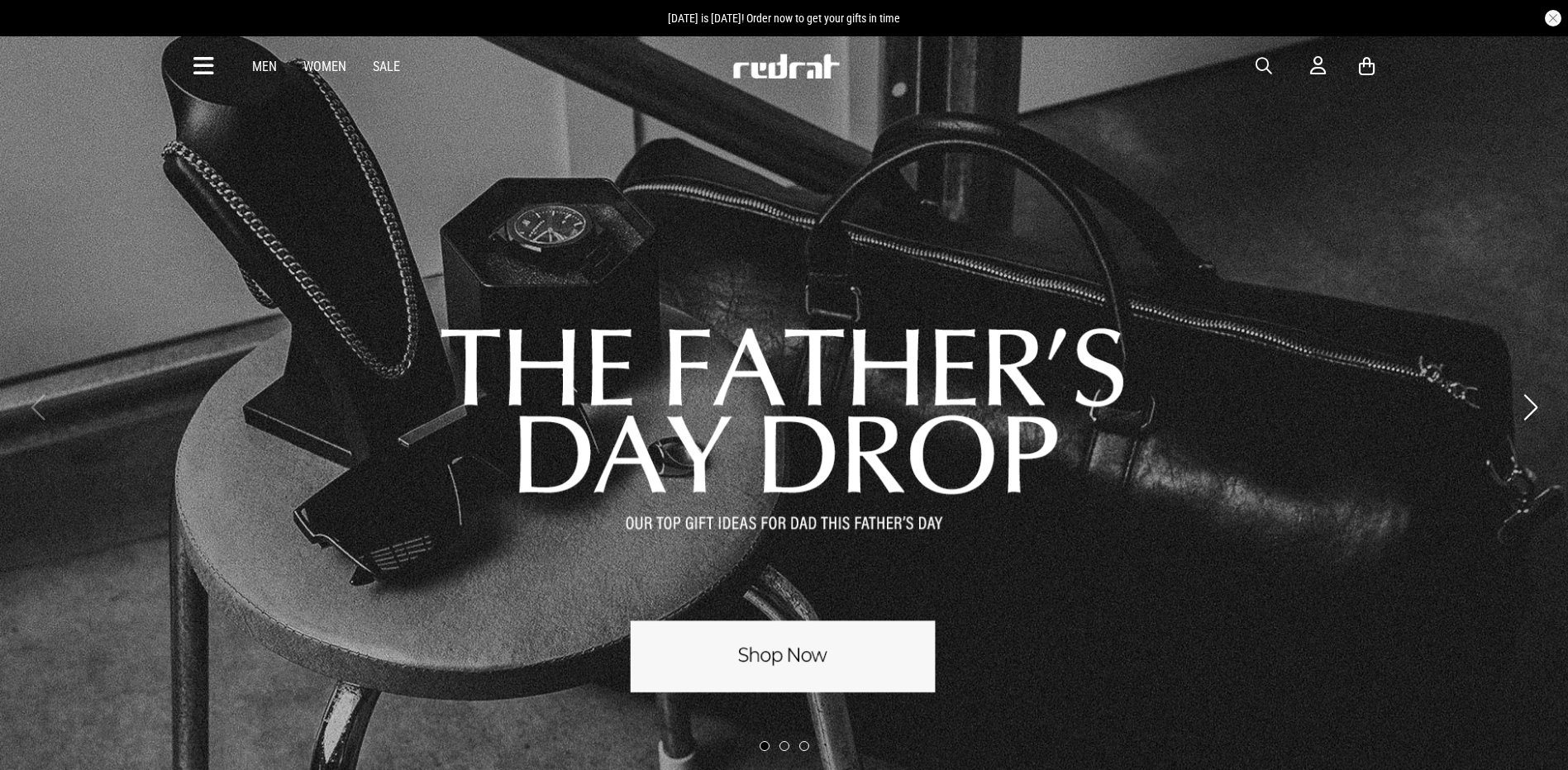
click at [204, 63] on icon at bounding box center [203, 66] width 21 height 27
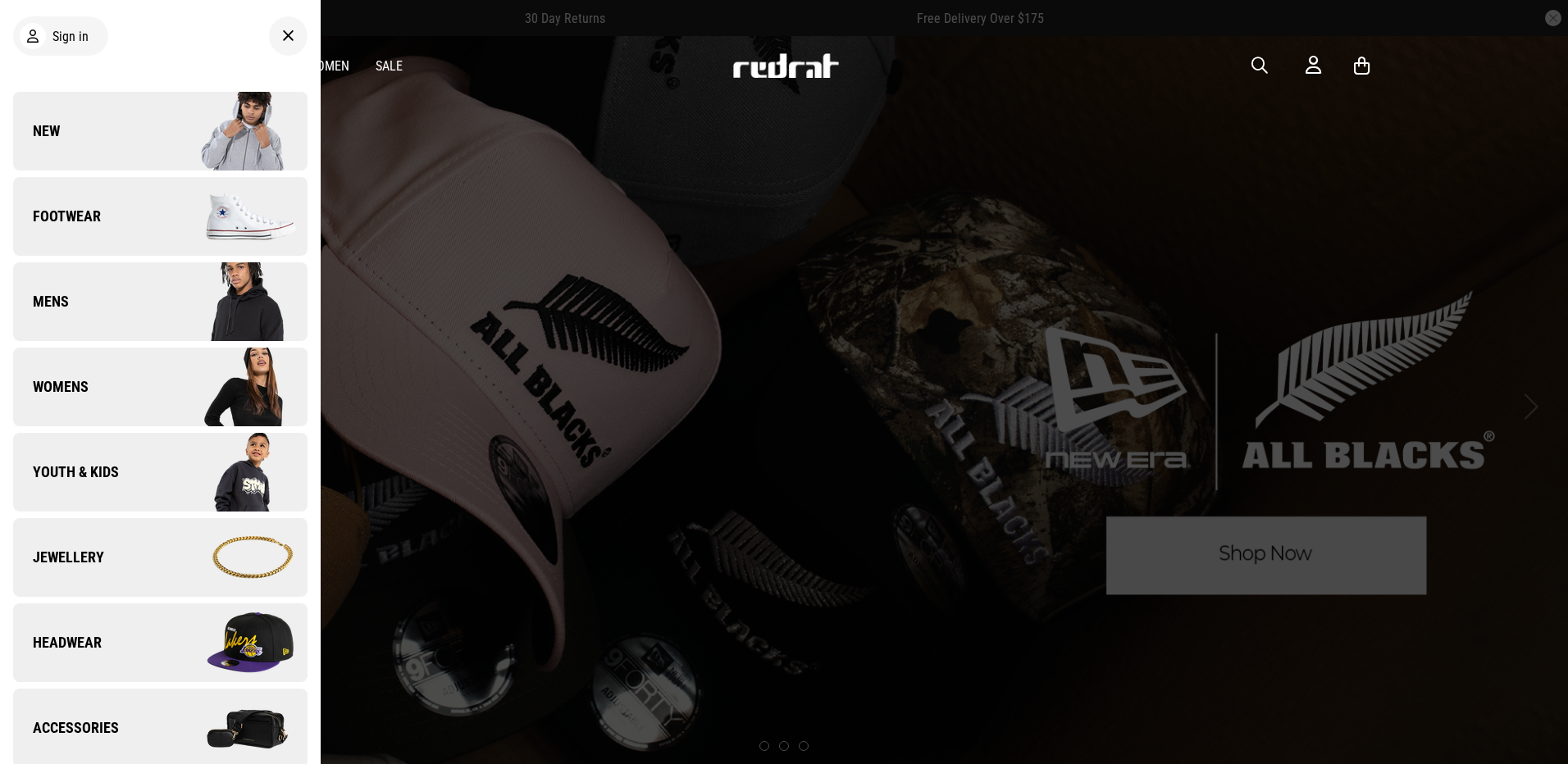
click at [161, 112] on img at bounding box center [233, 132] width 147 height 82
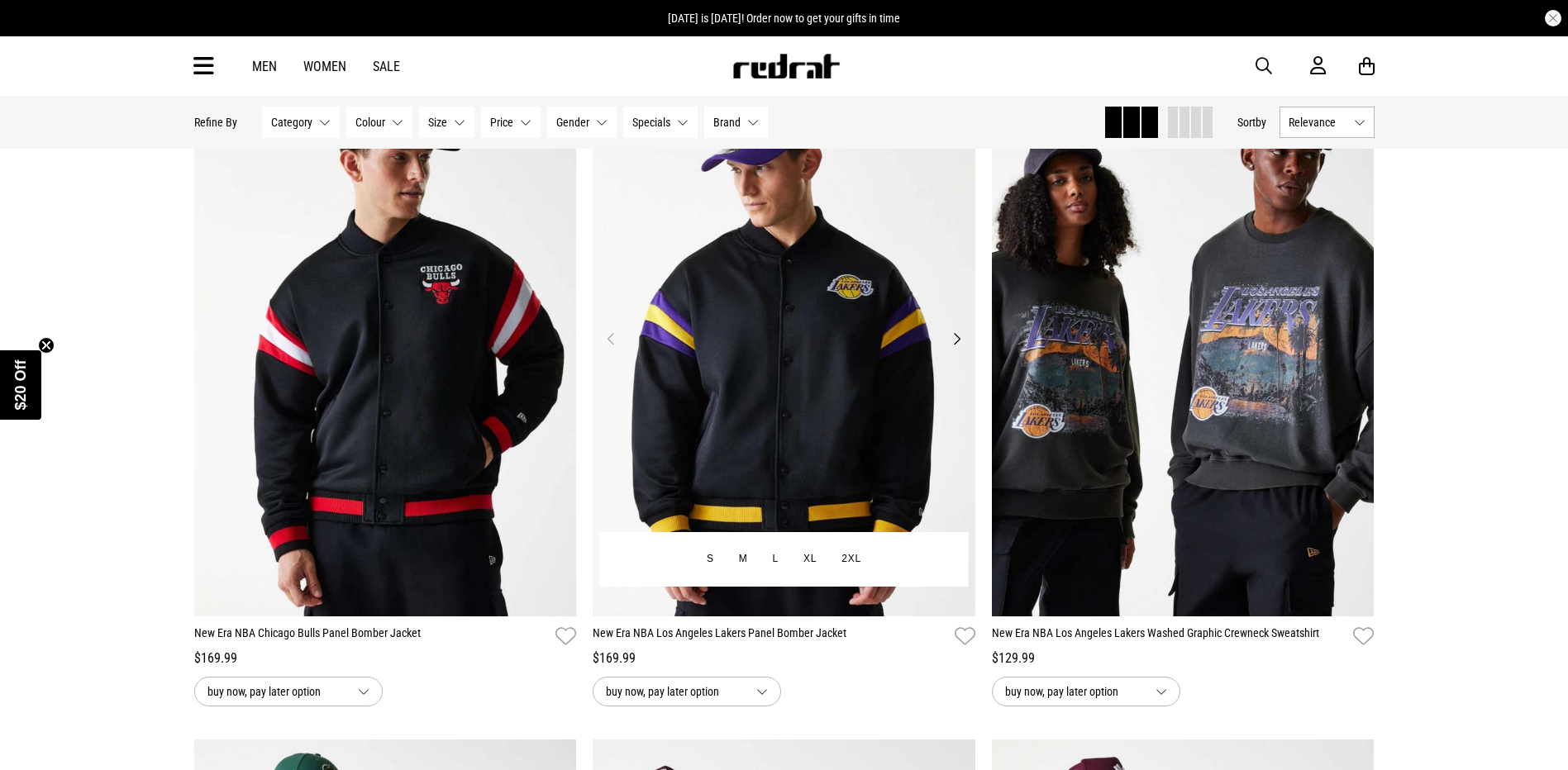
scroll to position [909, 0]
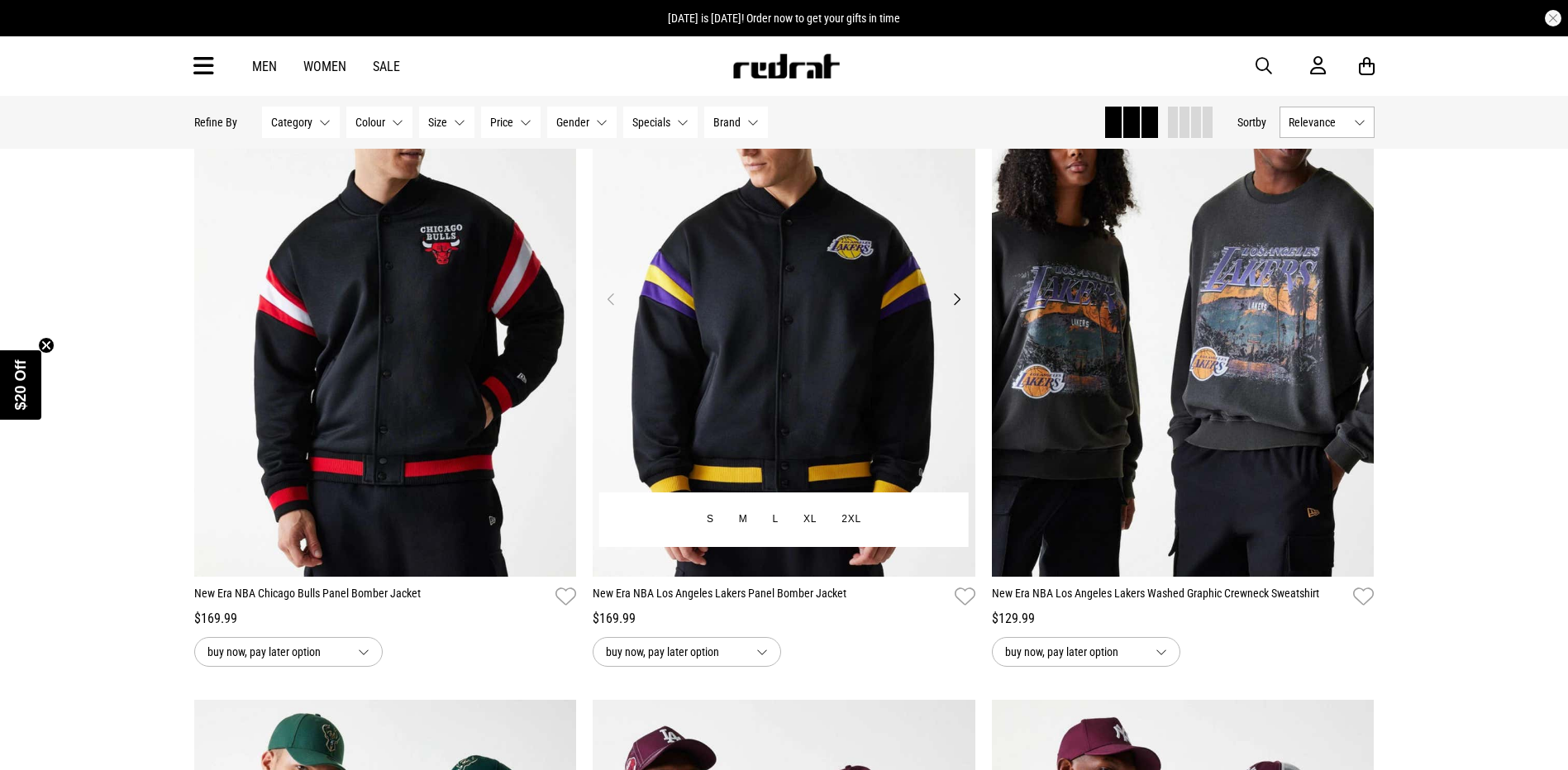
click at [958, 301] on button "Next" at bounding box center [957, 298] width 21 height 20
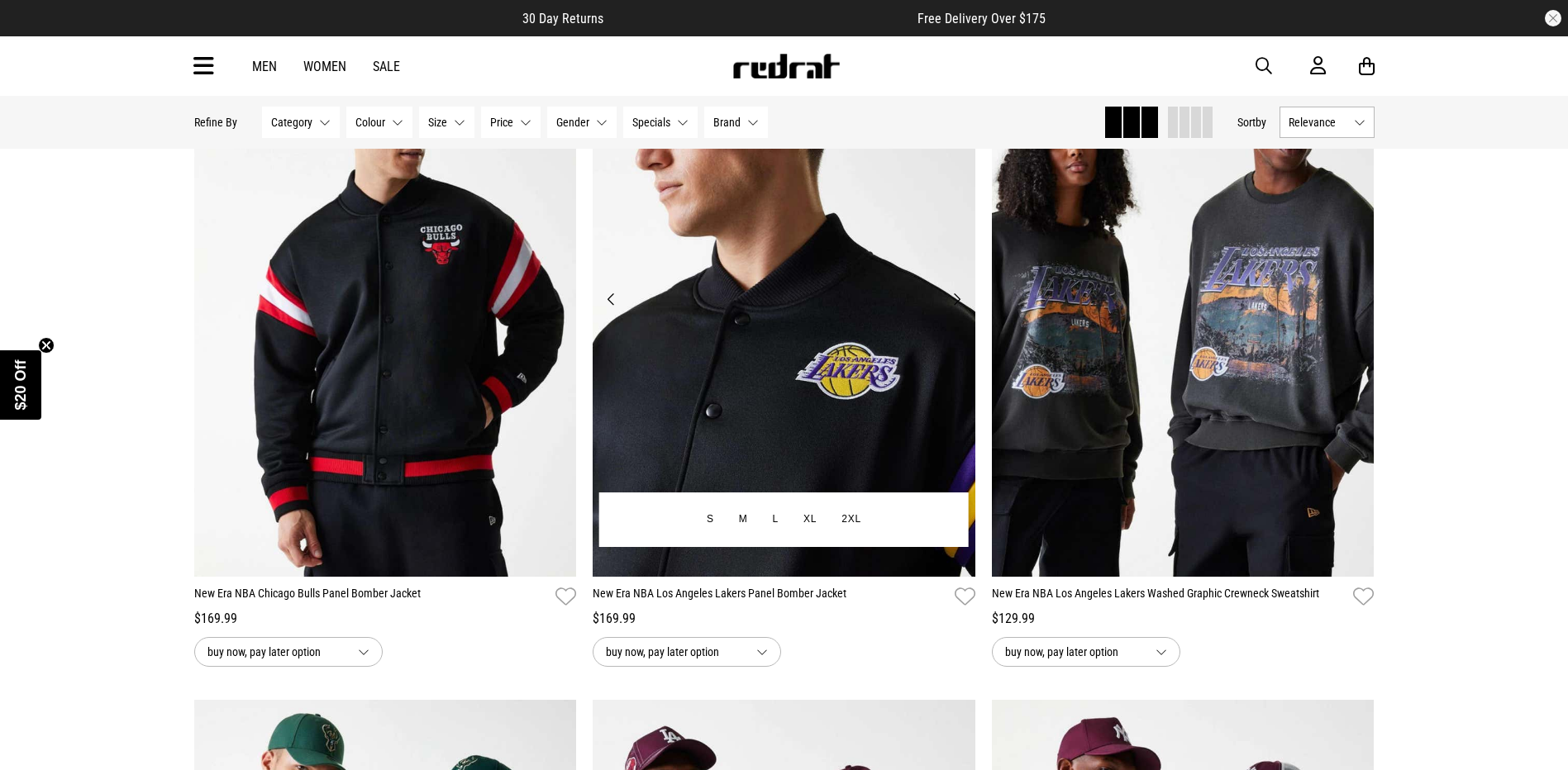
click at [958, 301] on button "Next" at bounding box center [957, 298] width 21 height 20
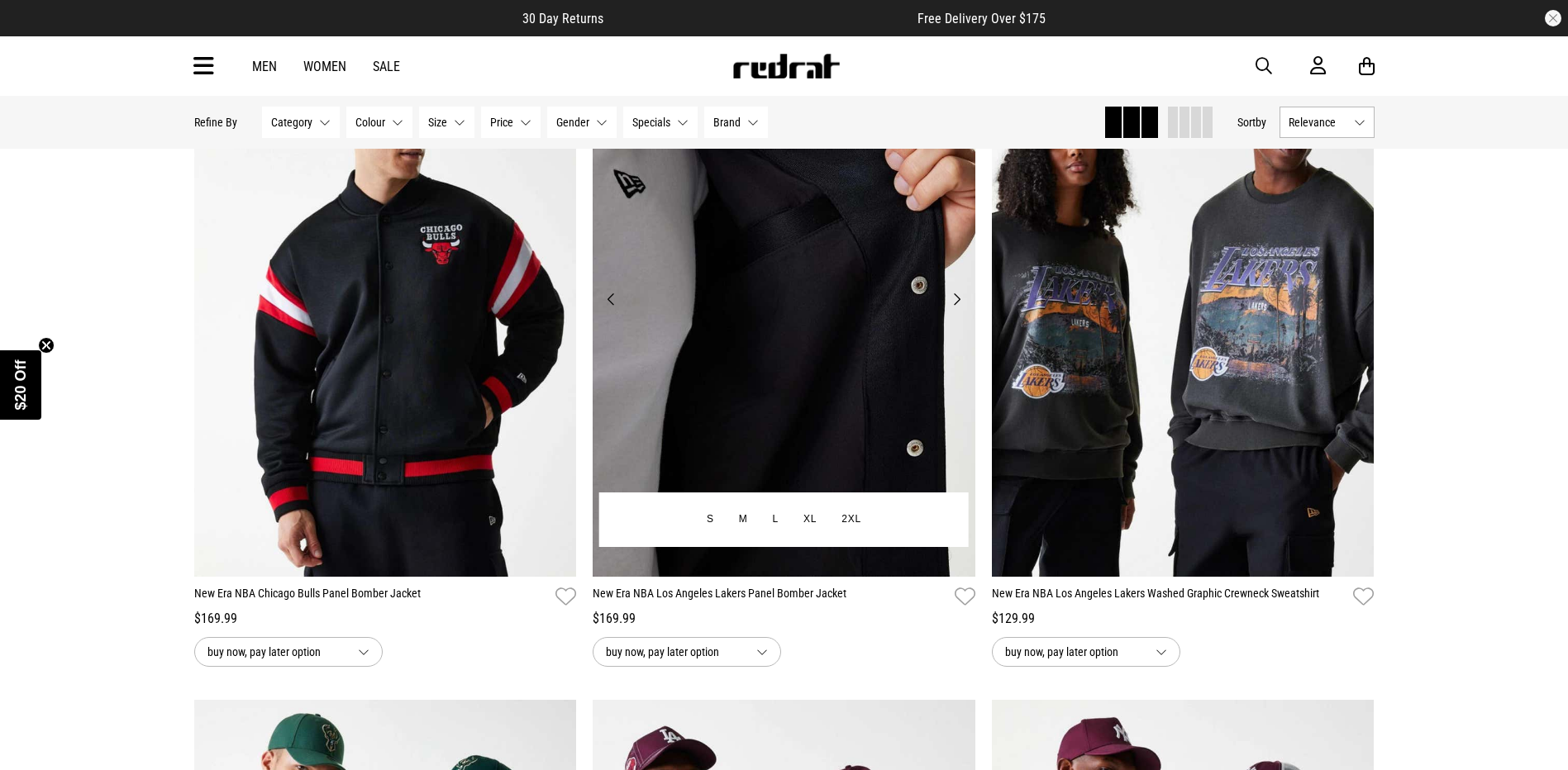
click at [958, 301] on button "Next" at bounding box center [957, 298] width 21 height 20
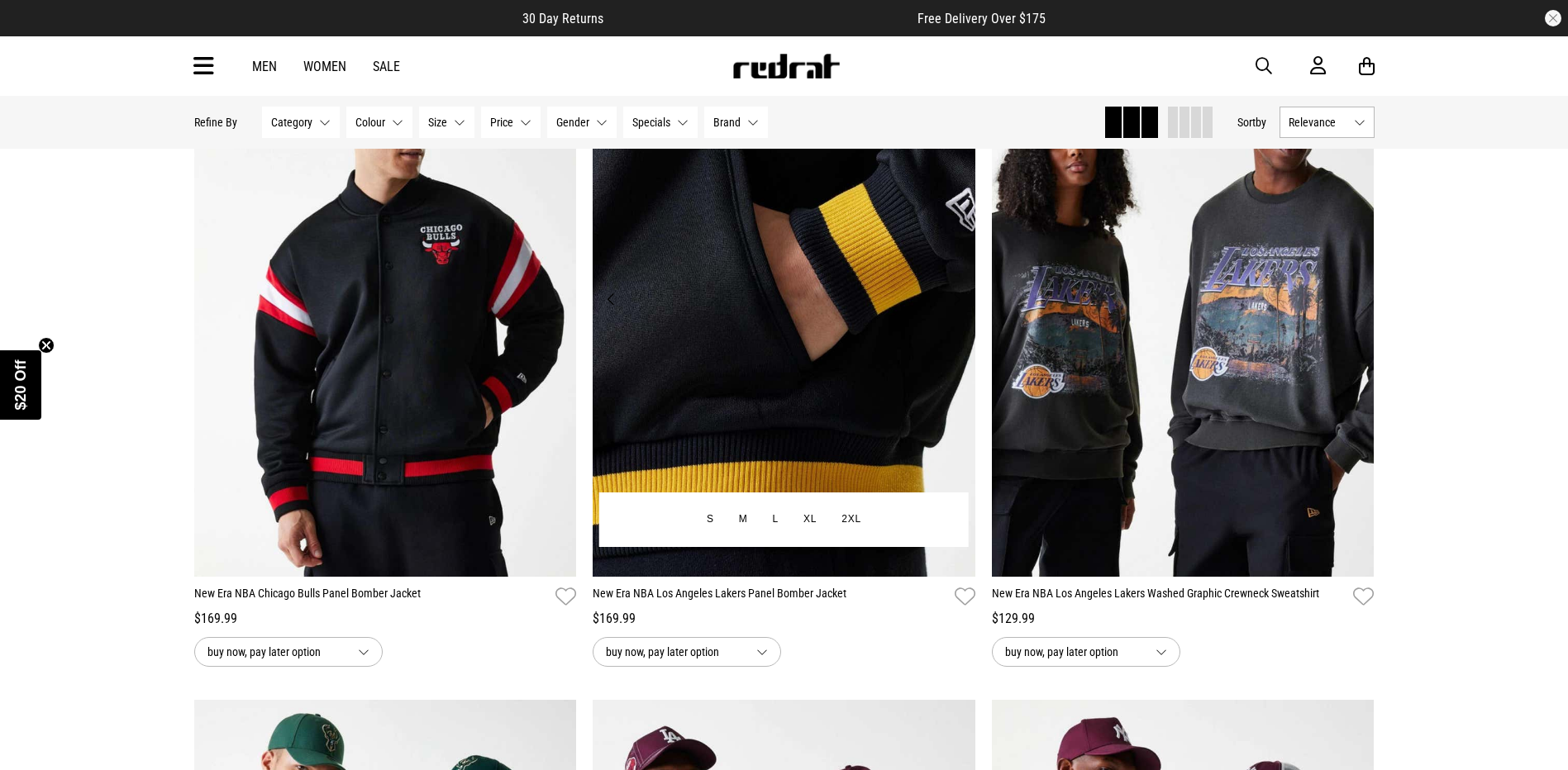
click at [958, 301] on button "Next" at bounding box center [957, 298] width 21 height 20
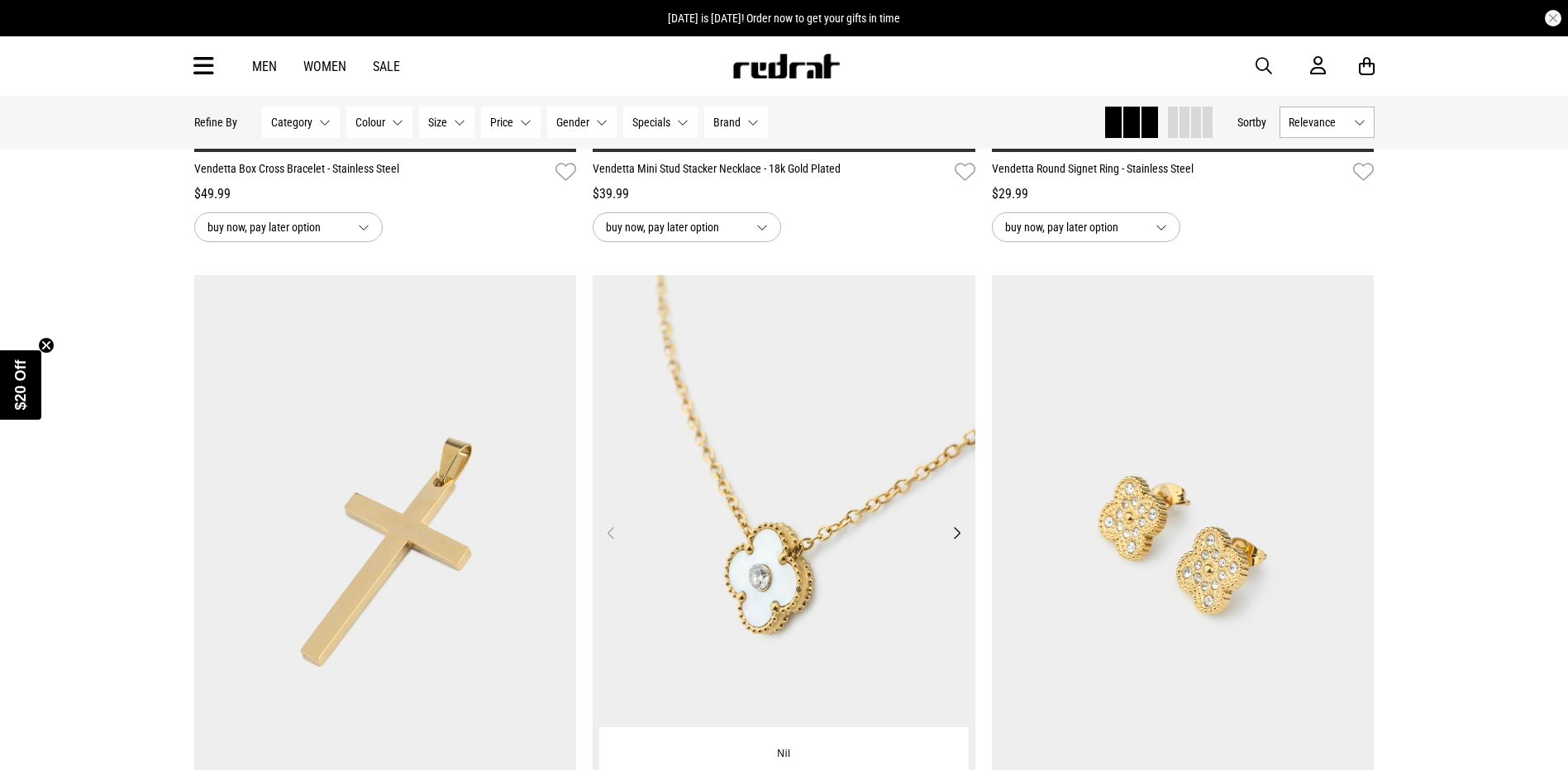
scroll to position [5207, 0]
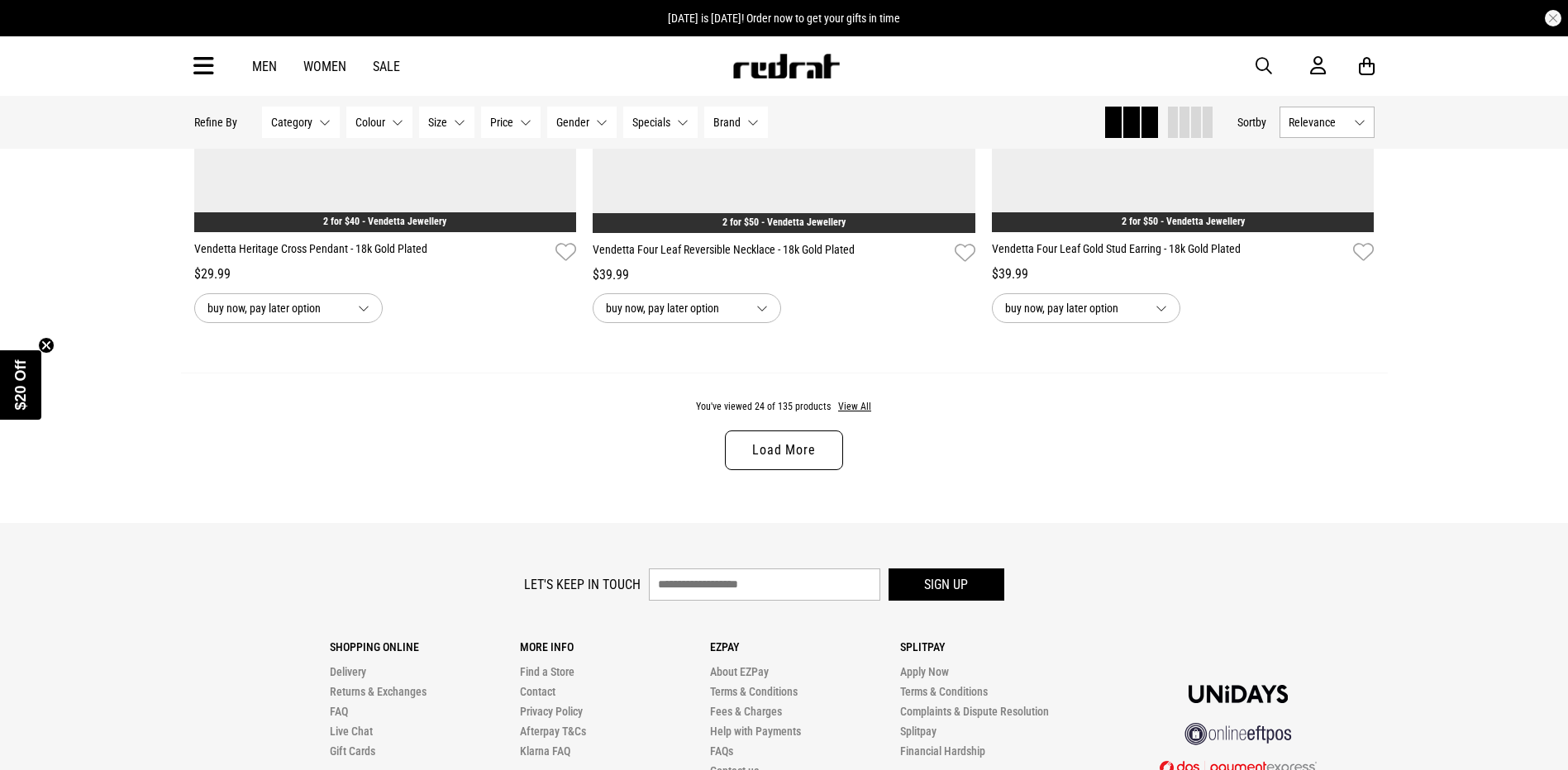
click at [795, 456] on link "Load More" at bounding box center [783, 451] width 118 height 40
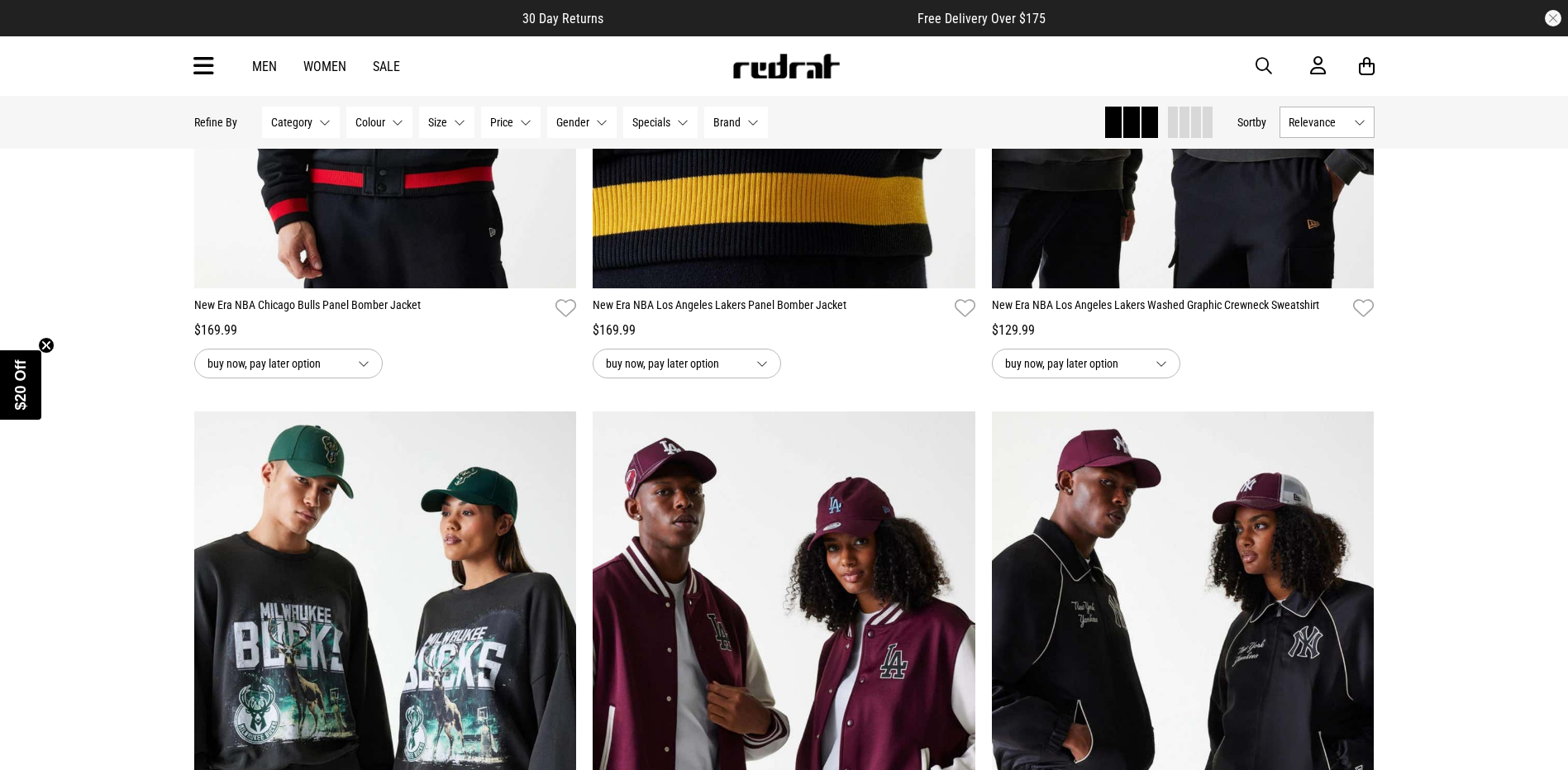
scroll to position [619, 0]
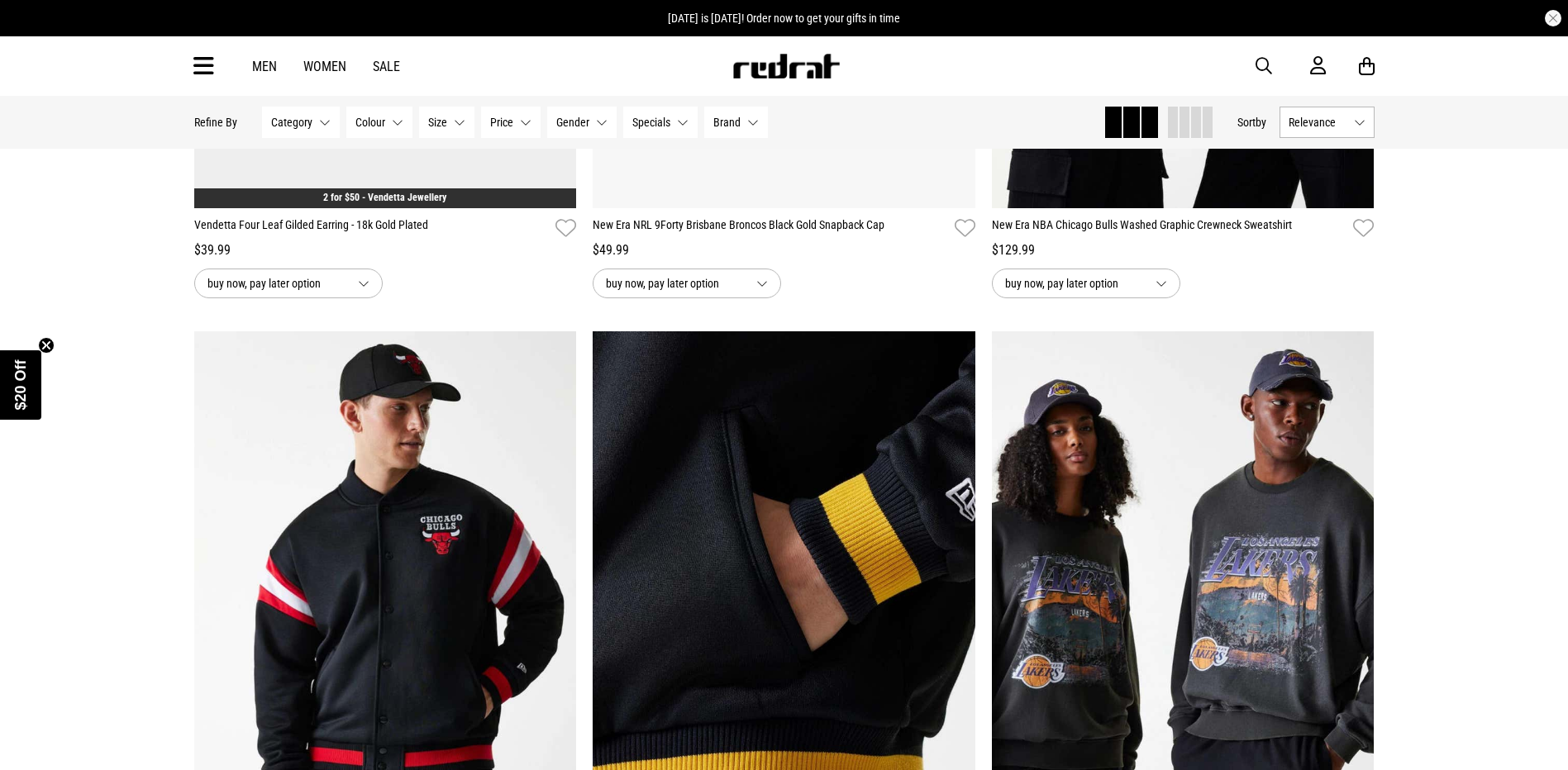
click at [273, 69] on link "Men" at bounding box center [264, 66] width 24 height 16
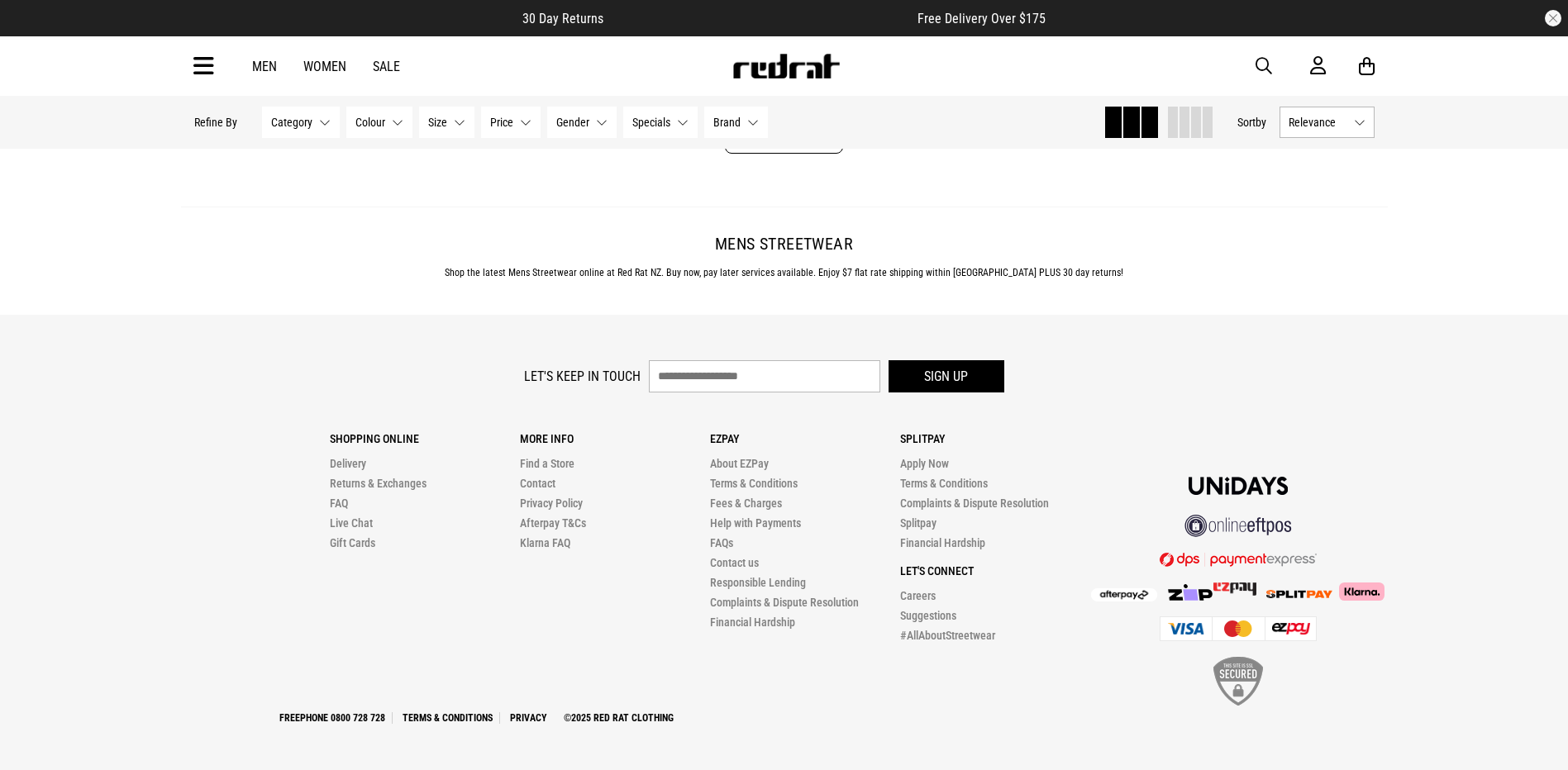
scroll to position [5533, 0]
